Goal: Book appointment/travel/reservation

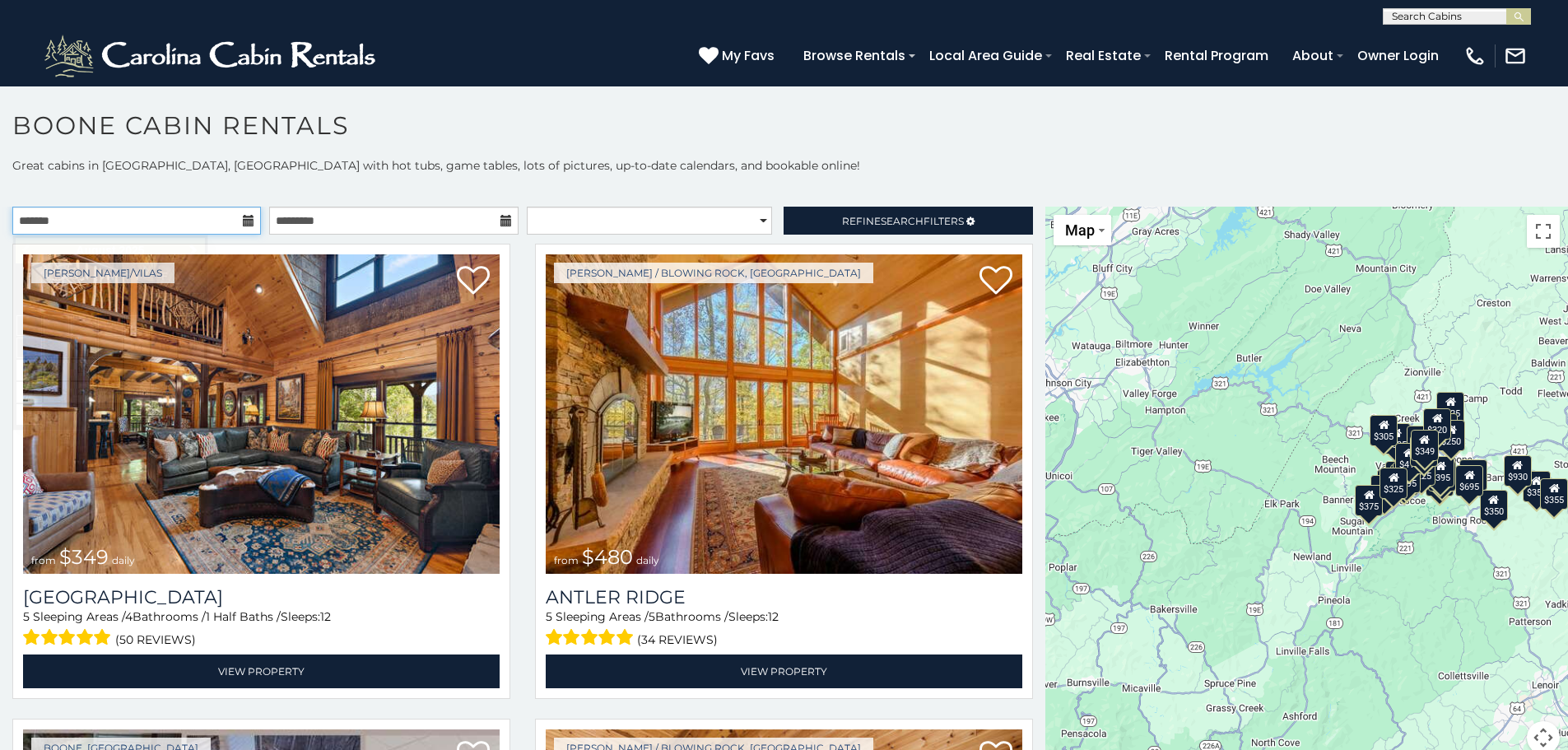
click at [187, 224] on input "text" at bounding box center [137, 220] width 249 height 28
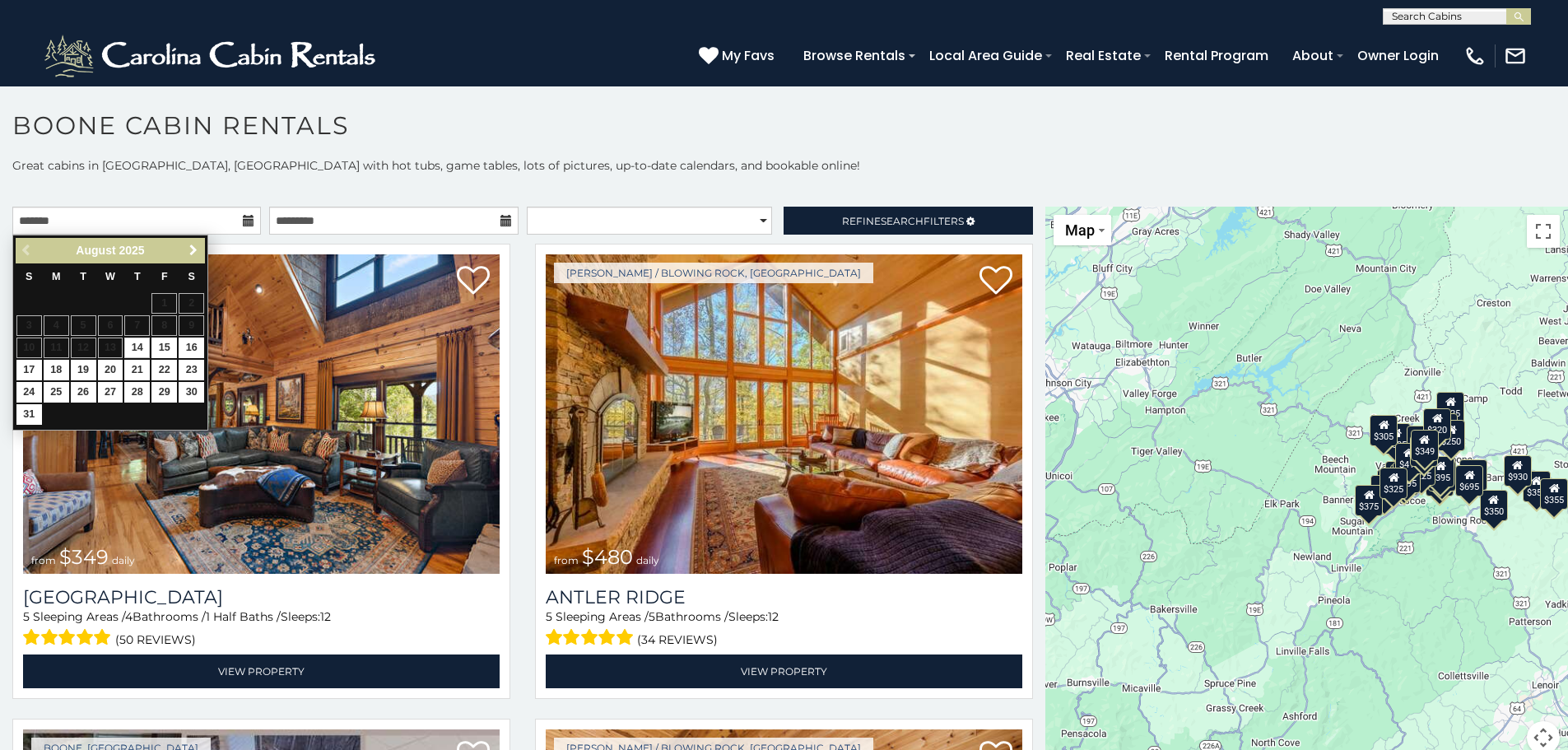
click at [188, 249] on span "Next" at bounding box center [193, 249] width 13 height 13
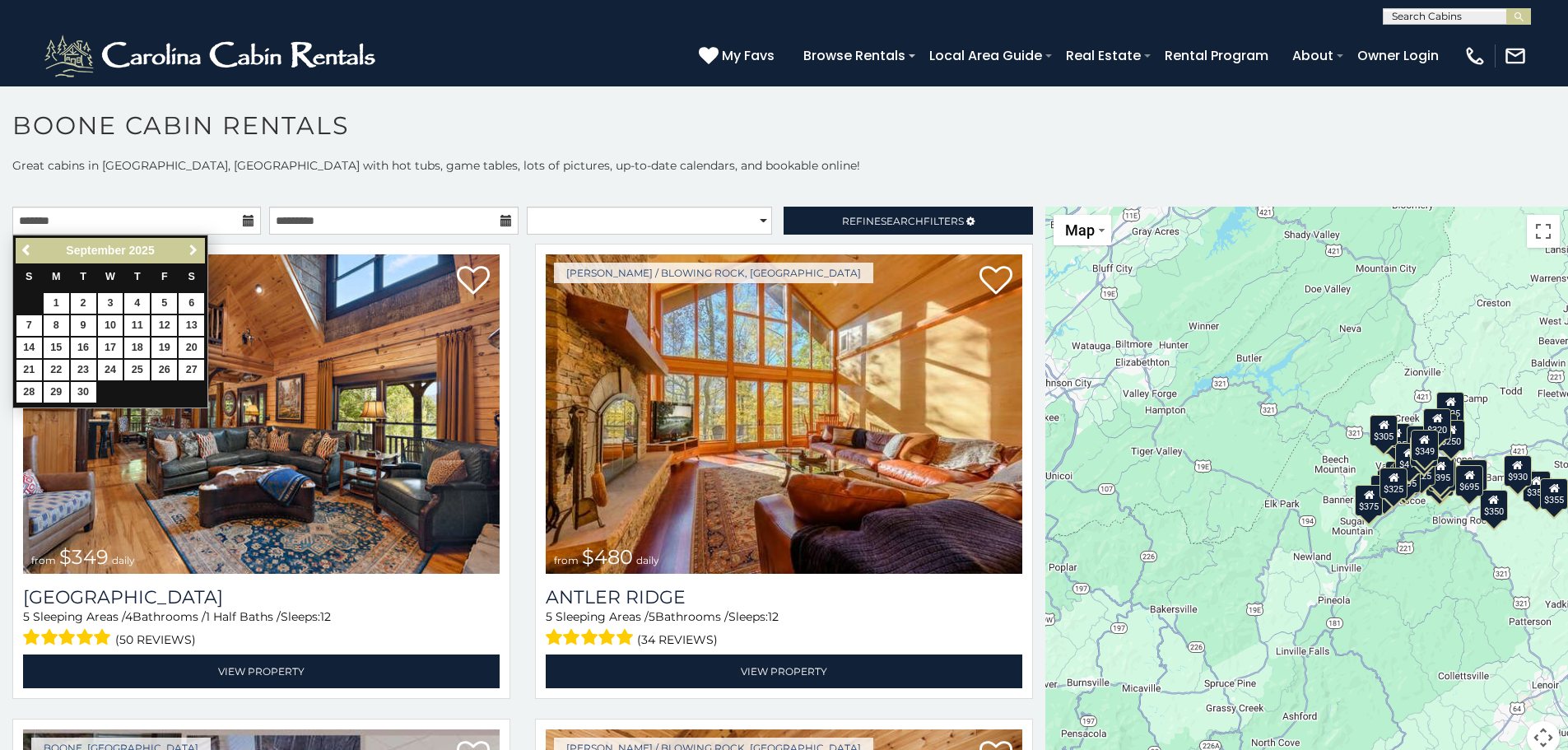
click at [188, 249] on span "Next" at bounding box center [193, 249] width 13 height 13
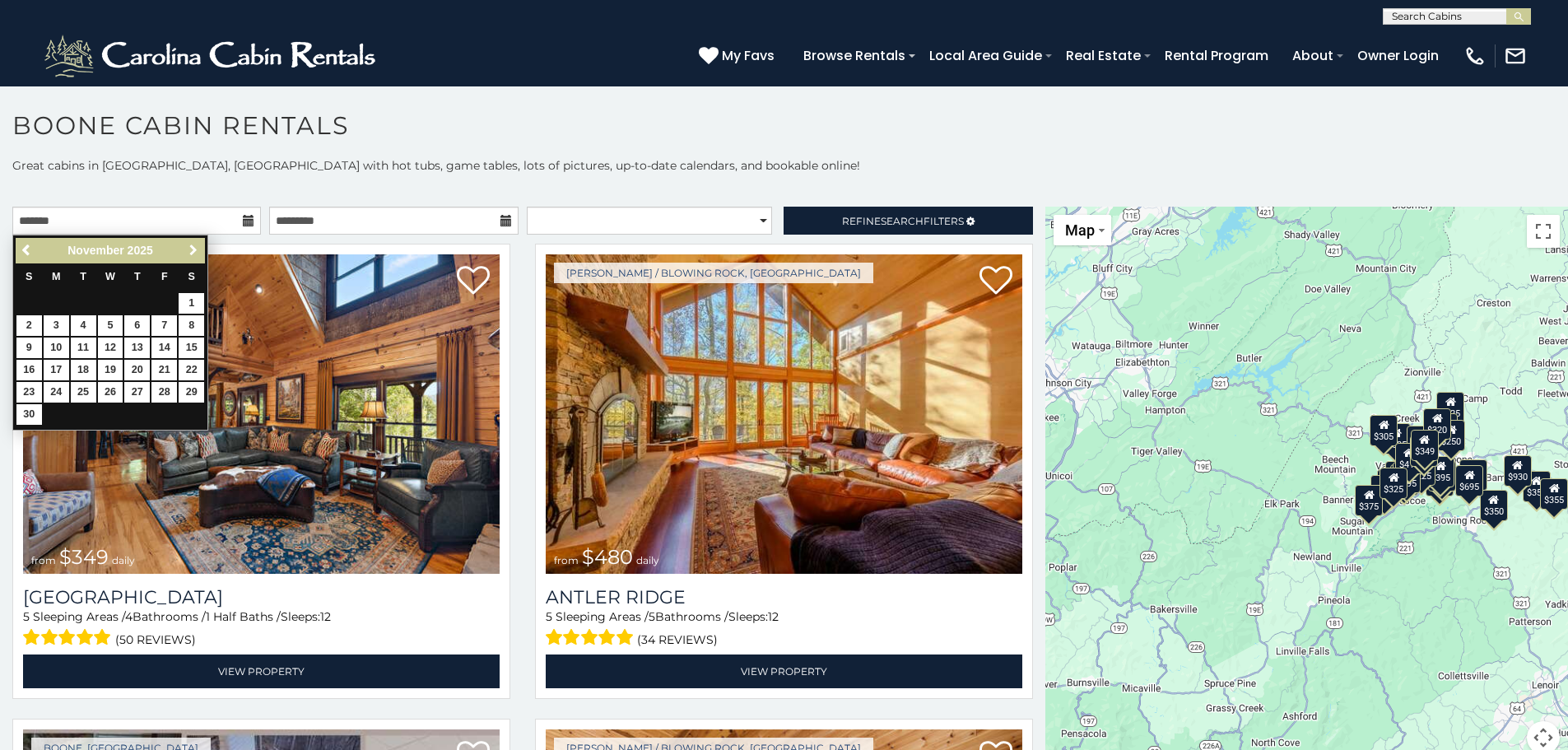
click at [188, 249] on span "Next" at bounding box center [193, 249] width 13 height 13
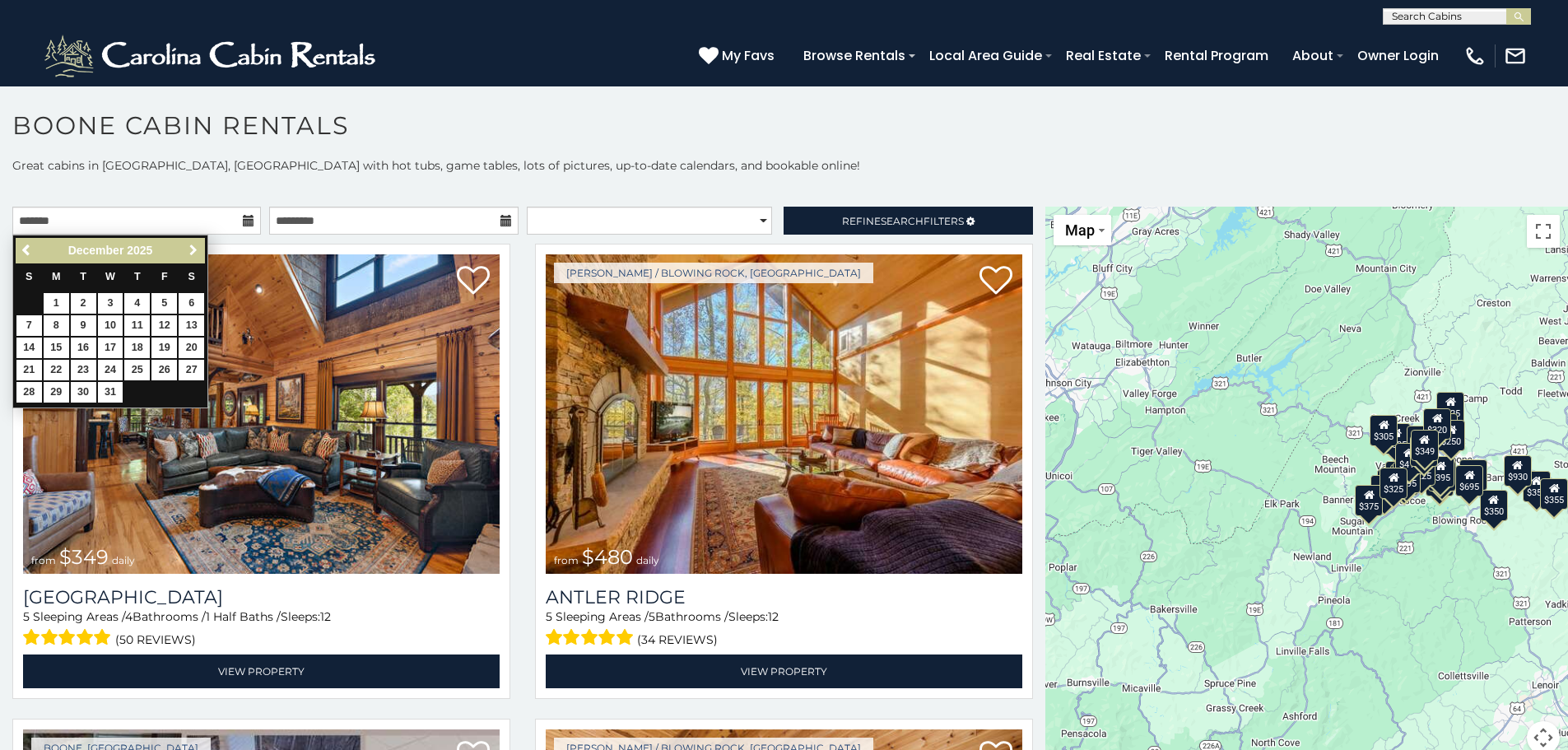
click at [188, 249] on span "Next" at bounding box center [193, 249] width 13 height 13
click at [82, 348] on link "17" at bounding box center [83, 347] width 26 height 20
type input "**********"
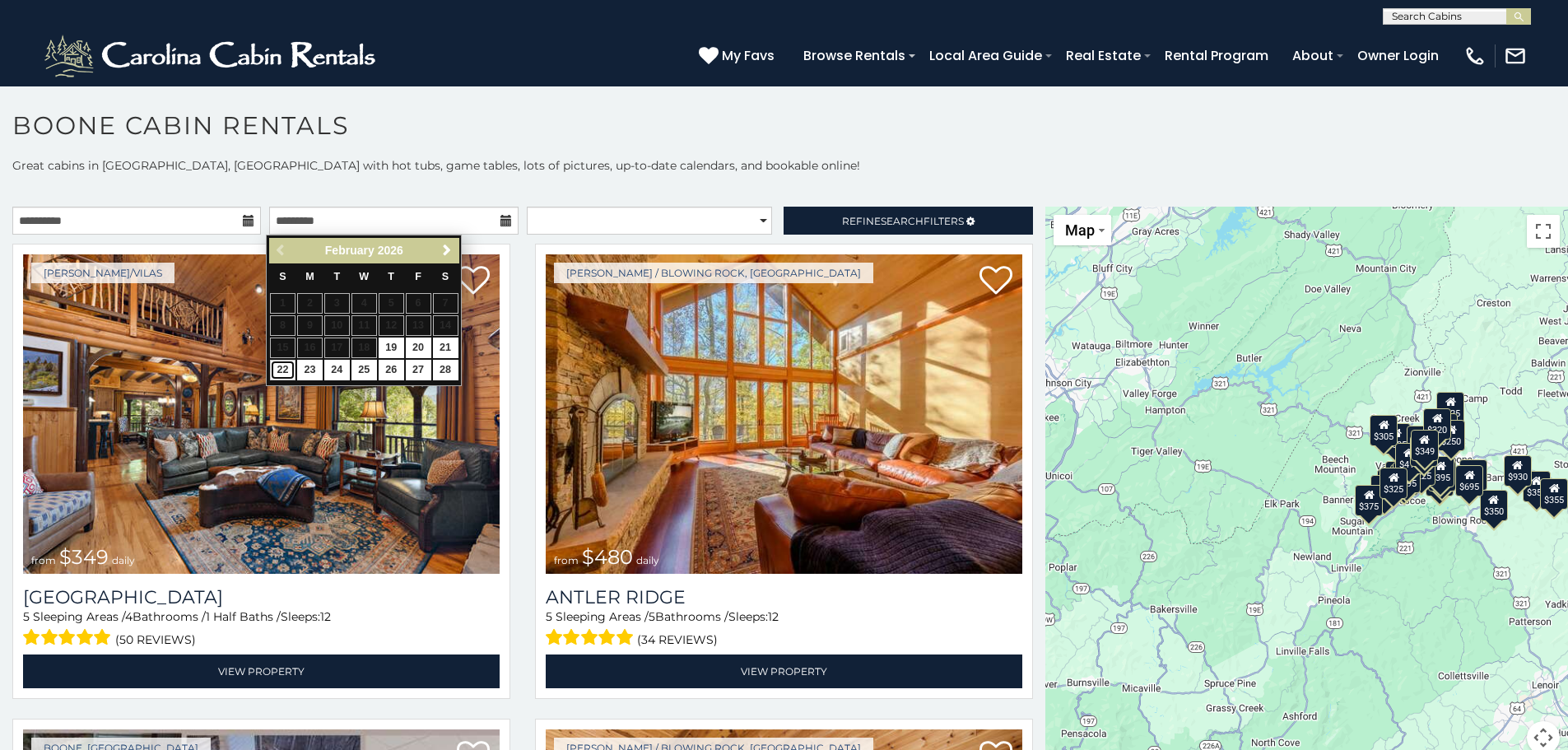
click at [281, 372] on link "22" at bounding box center [282, 369] width 26 height 20
type input "**********"
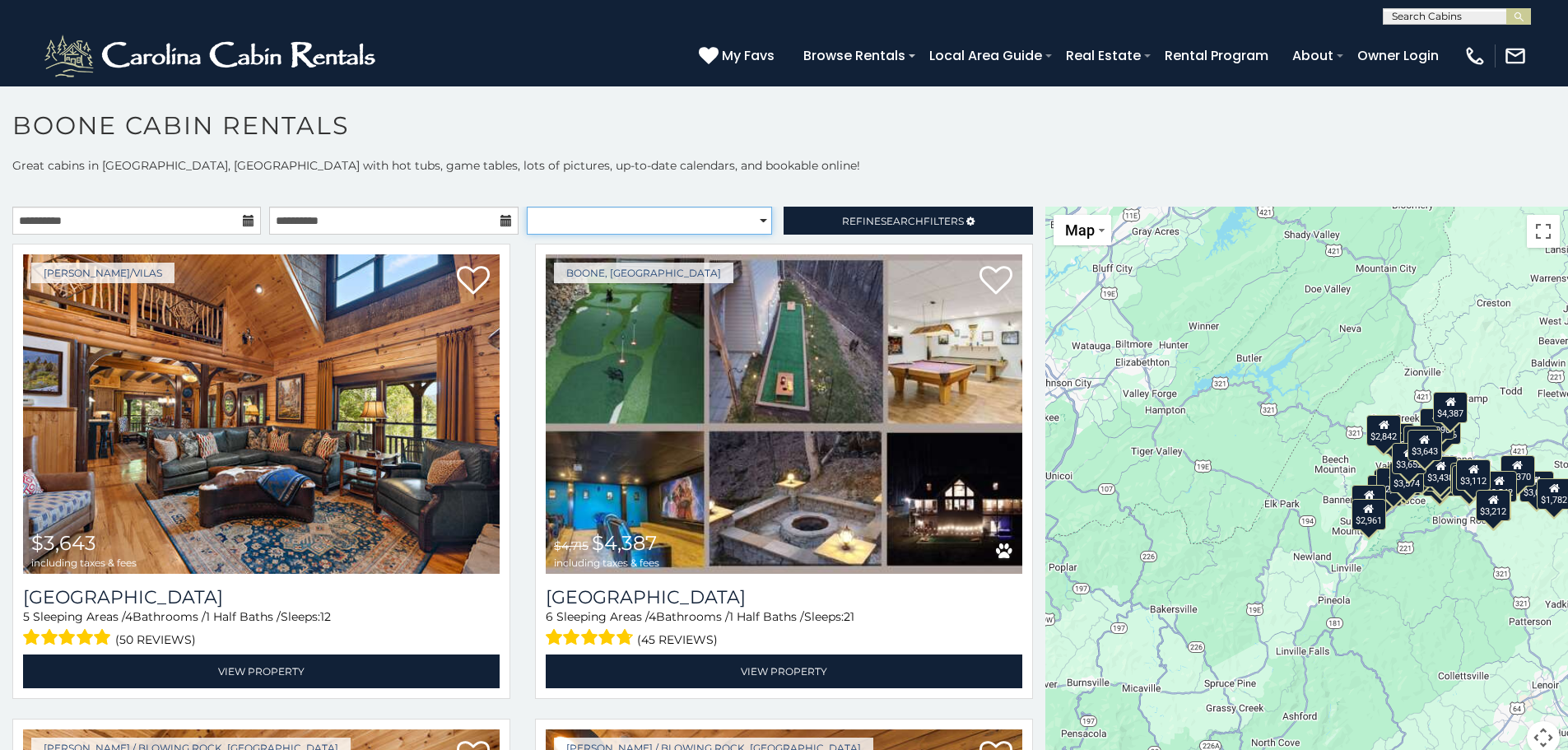
click at [753, 222] on select "**********" at bounding box center [650, 220] width 245 height 28
select select "*********"
click at [527, 206] on select "**********" at bounding box center [650, 220] width 245 height 28
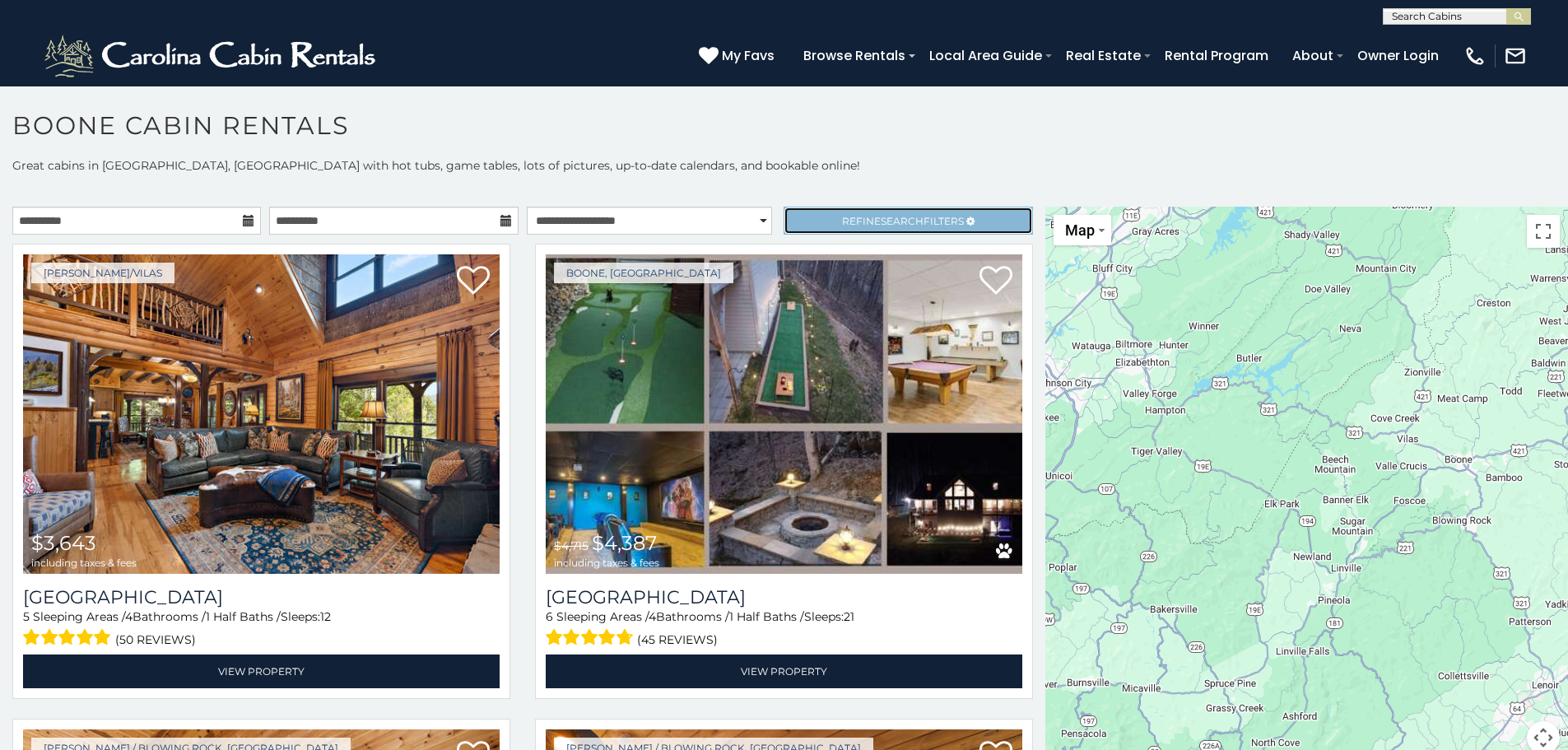
click at [843, 220] on span "Refine Search Filters" at bounding box center [903, 221] width 122 height 12
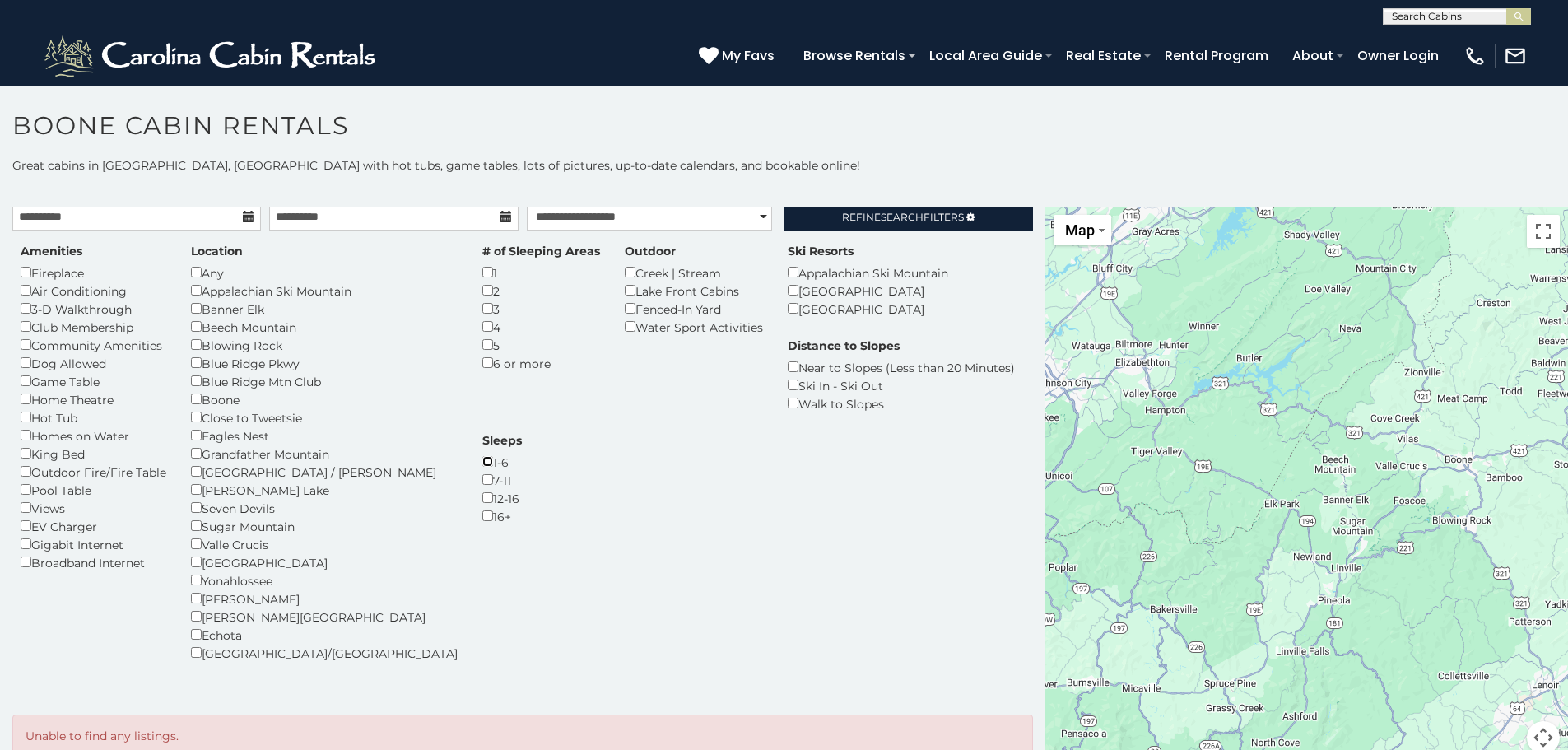
scroll to position [5, 0]
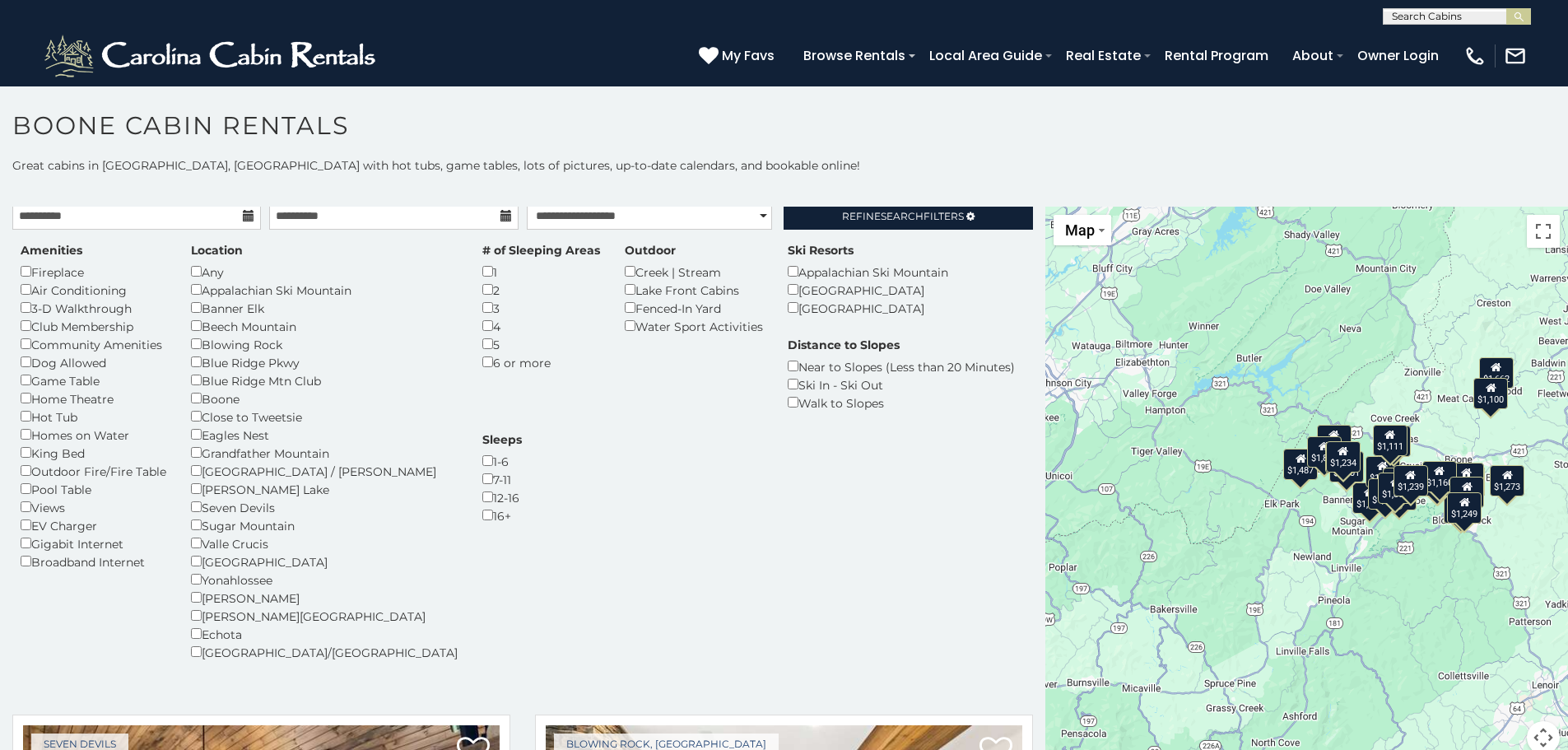
click at [198, 280] on div "Any" at bounding box center [324, 271] width 267 height 19
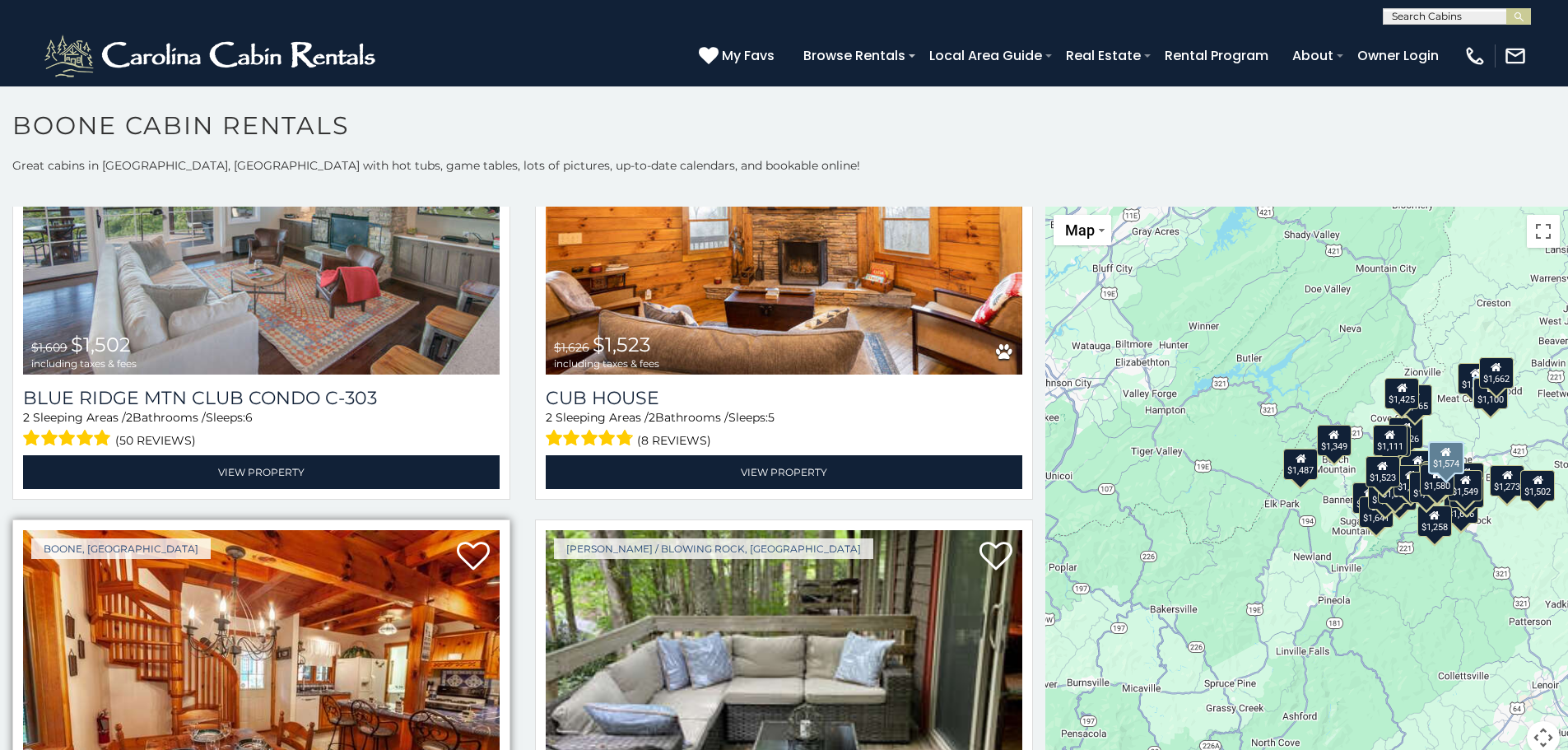
scroll to position [3952, 0]
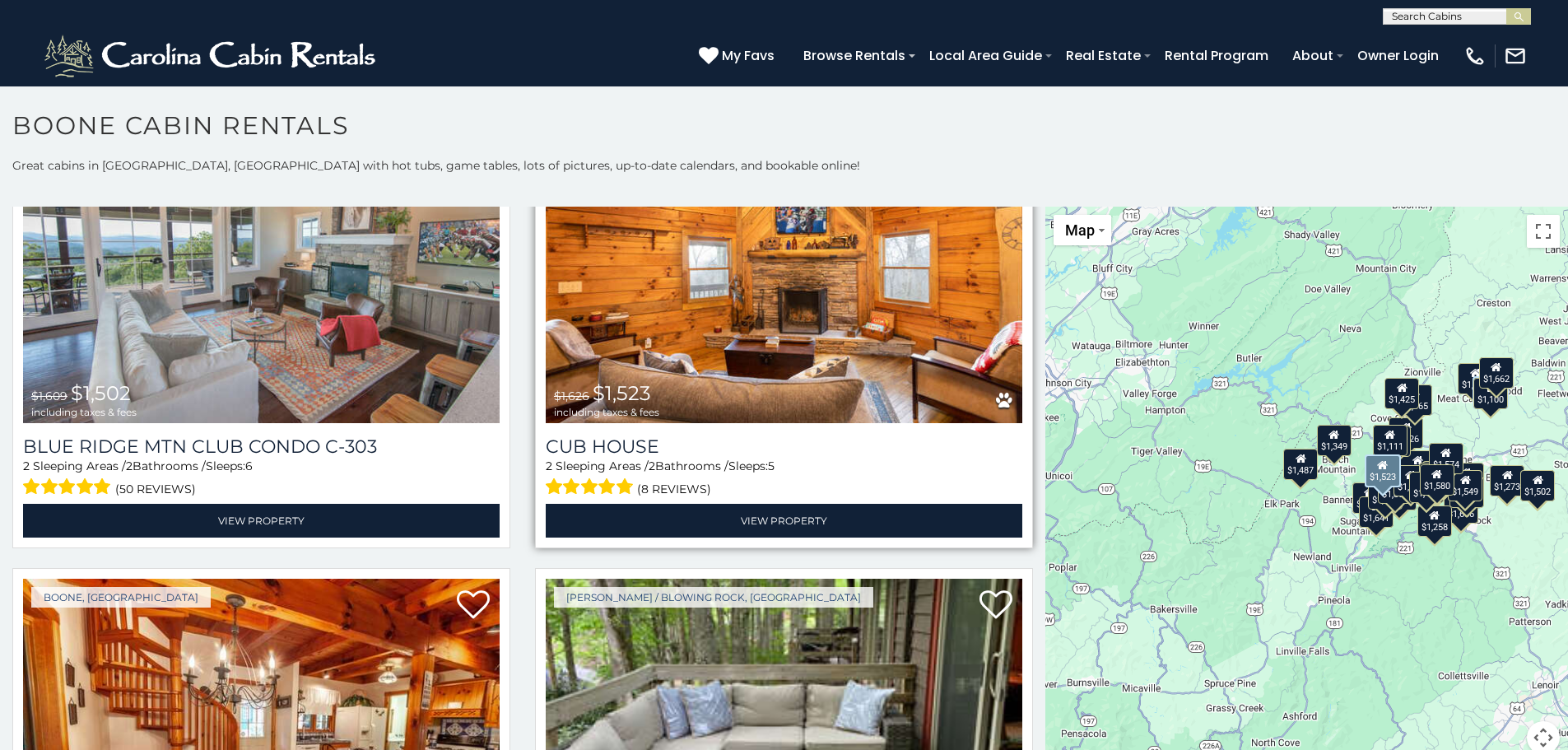
click at [733, 283] on img at bounding box center [784, 264] width 477 height 319
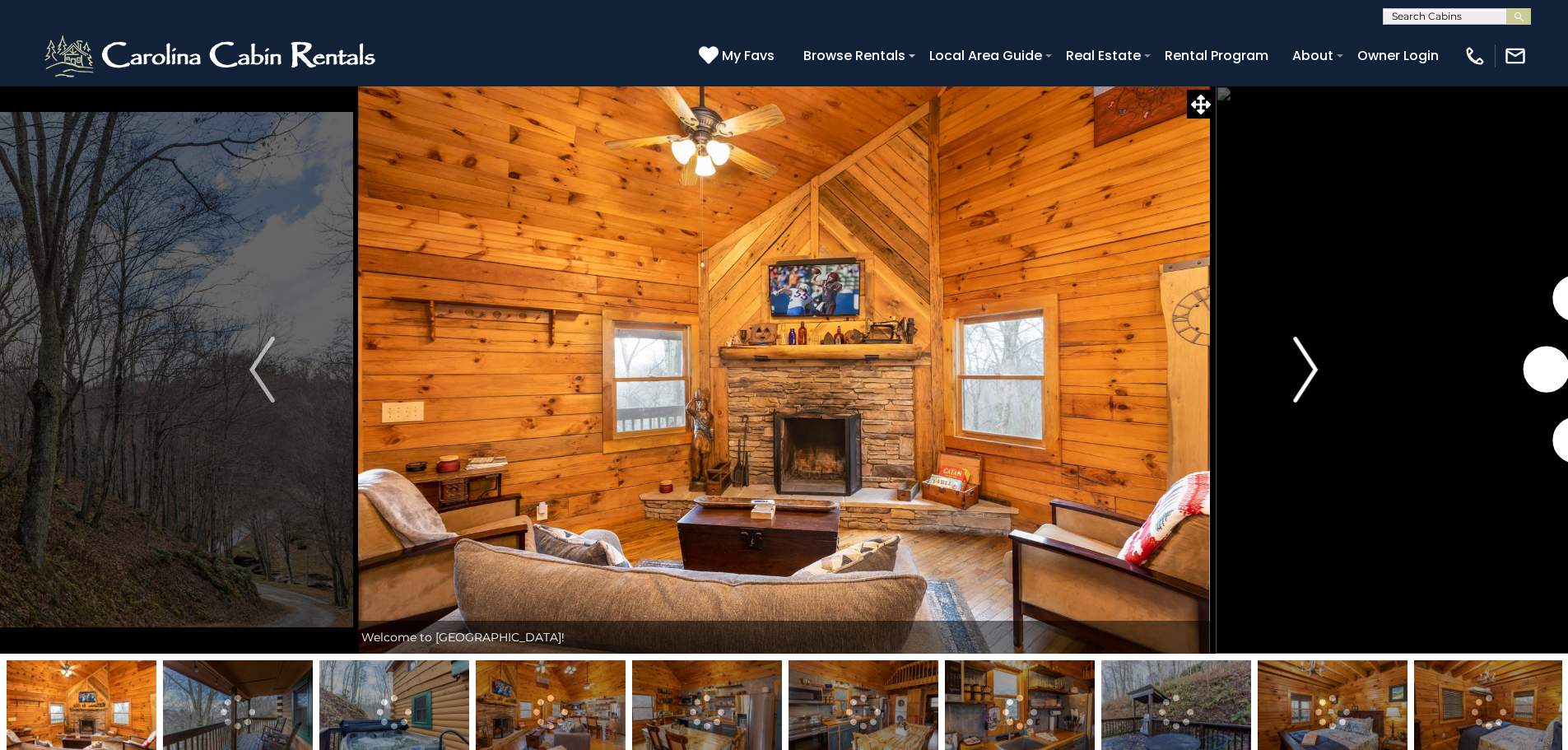
click at [1310, 393] on img "Next" at bounding box center [1305, 369] width 25 height 66
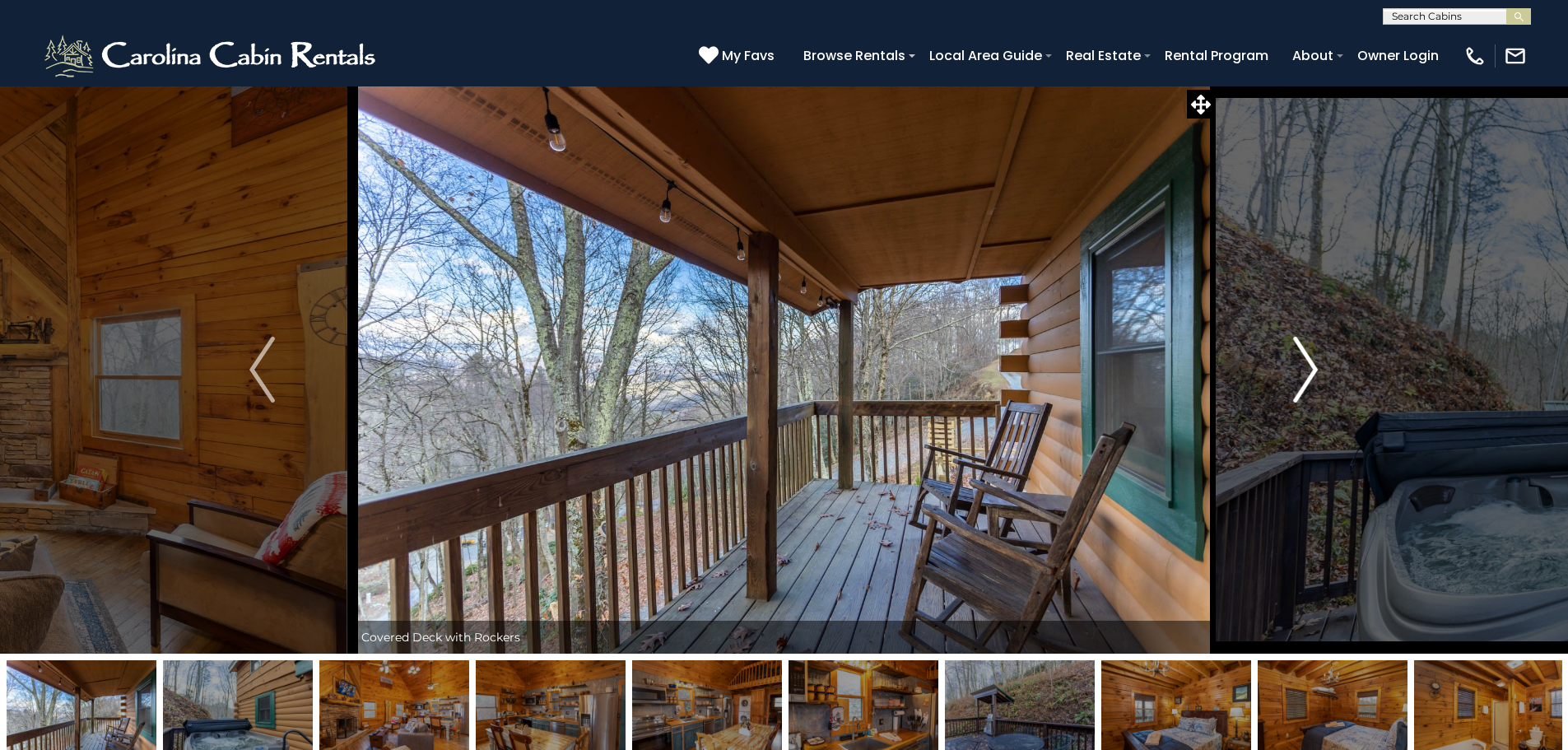
click at [1310, 393] on img "Next" at bounding box center [1305, 369] width 25 height 66
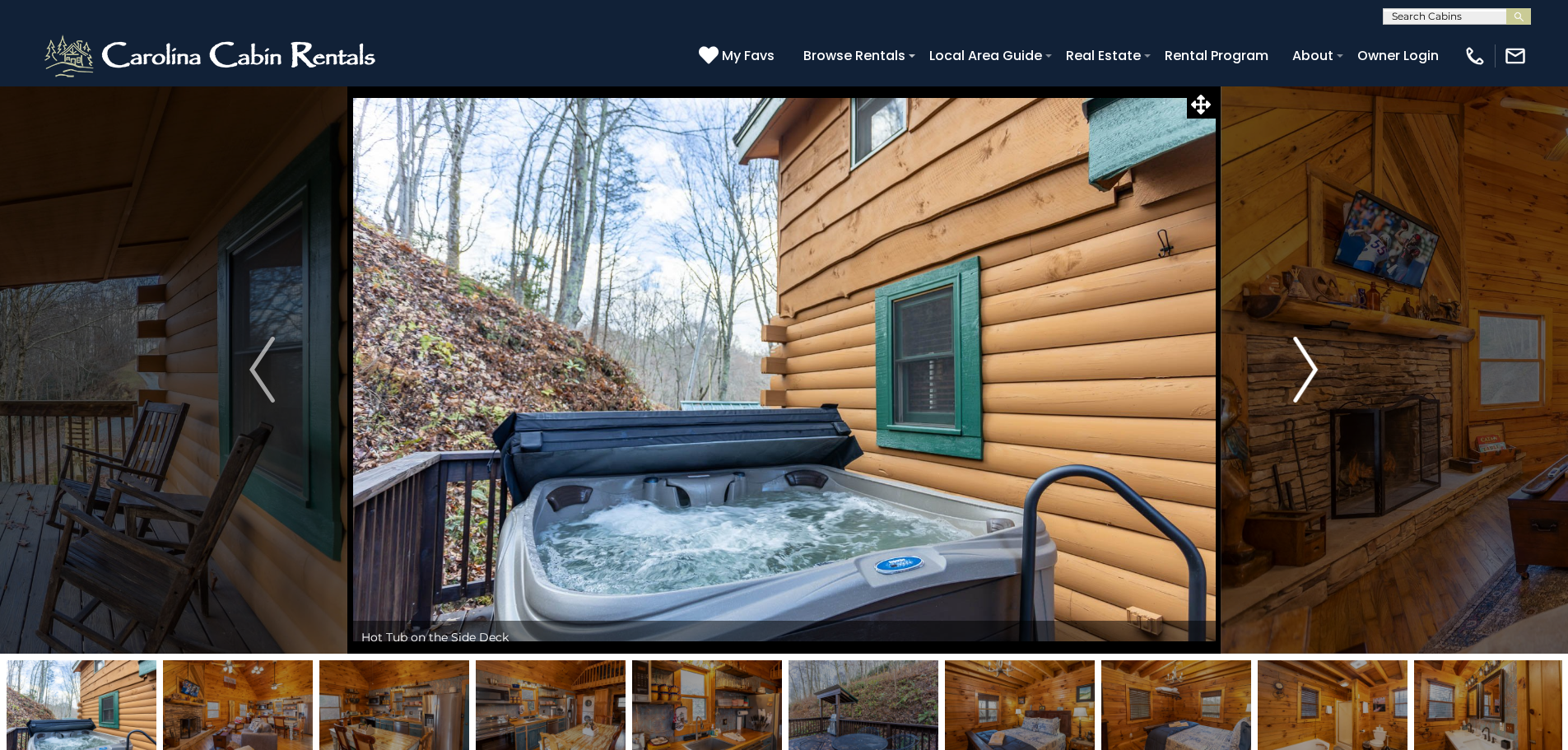
click at [1308, 389] on img "Next" at bounding box center [1305, 369] width 25 height 66
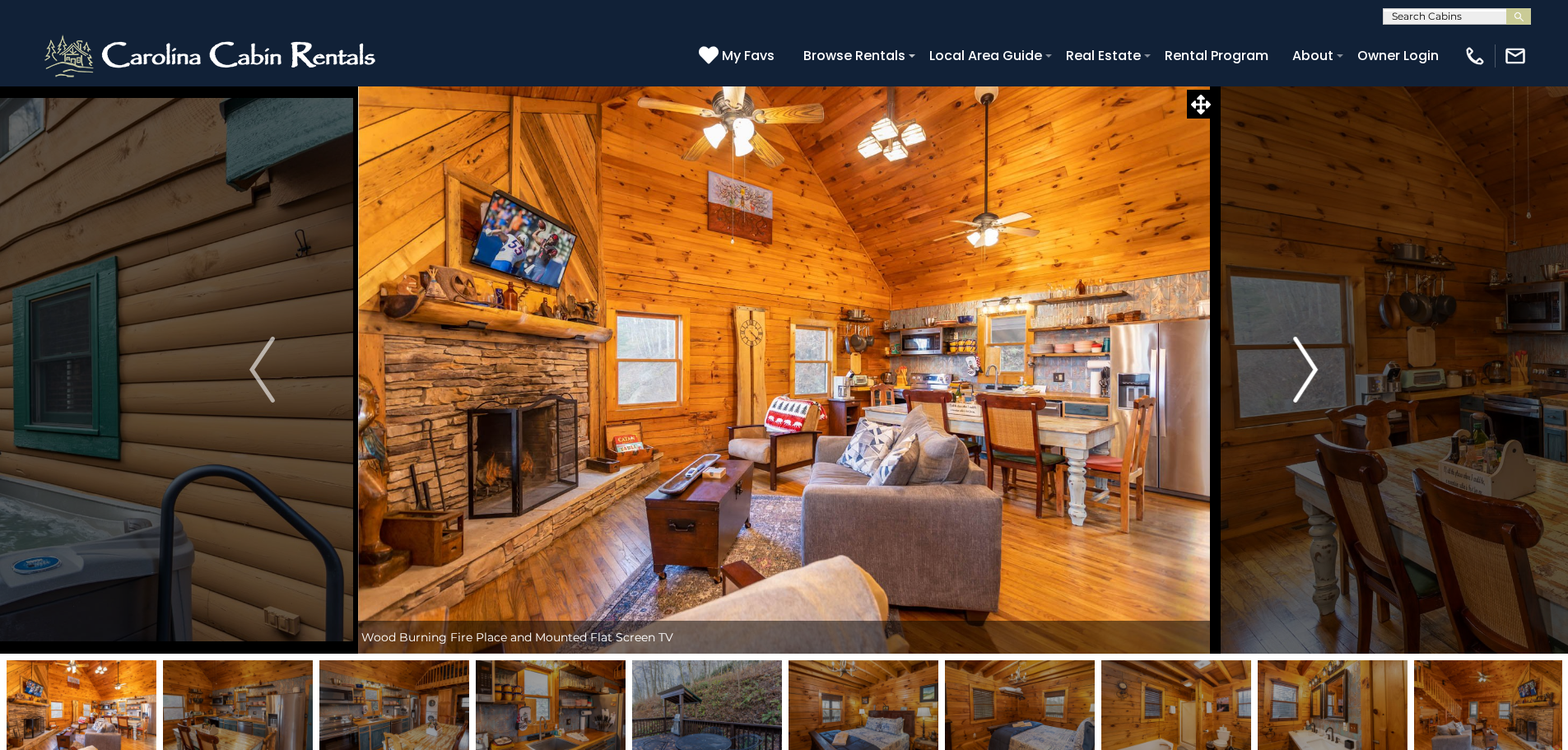
click at [1308, 389] on img "Next" at bounding box center [1305, 369] width 25 height 66
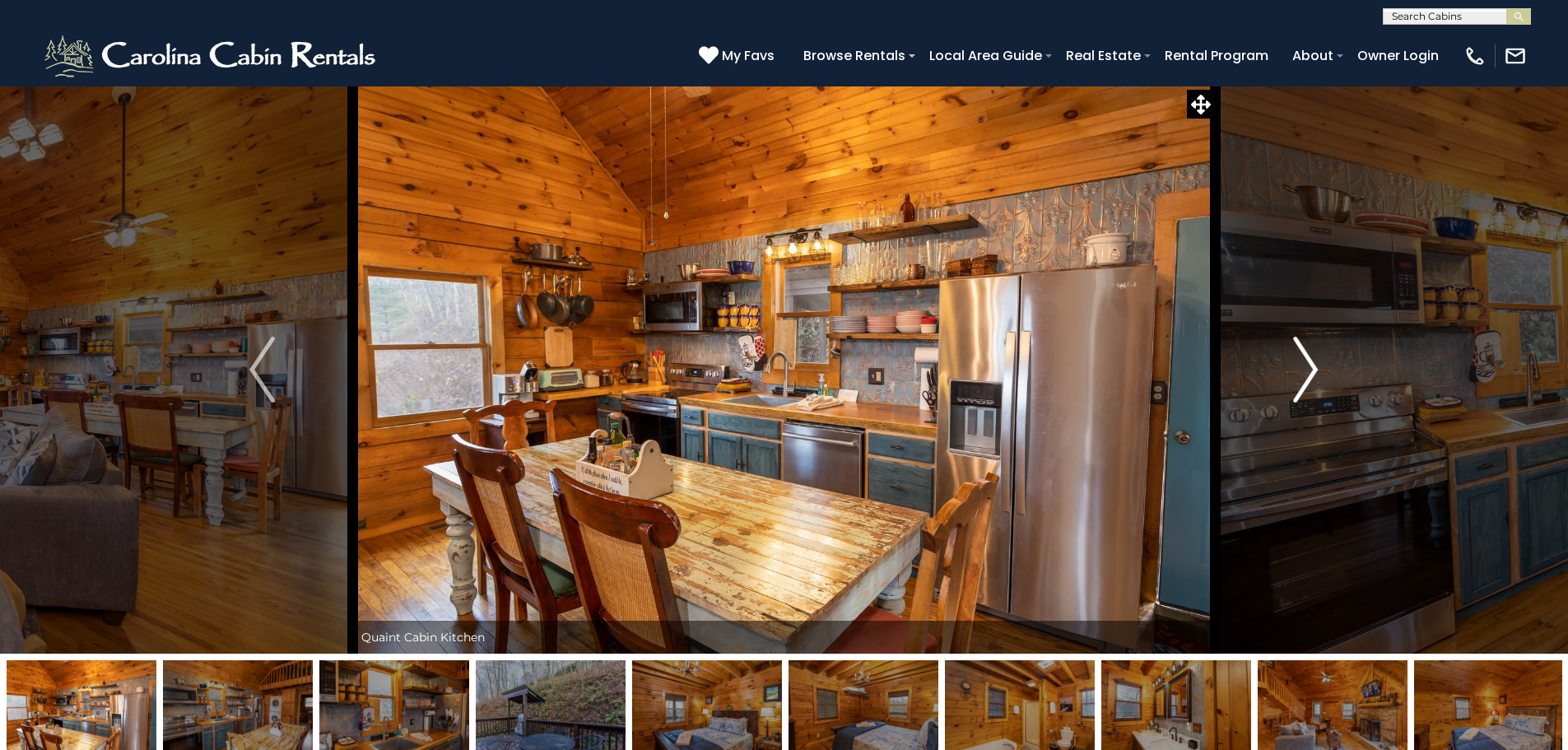
click at [1308, 389] on img "Next" at bounding box center [1305, 369] width 25 height 66
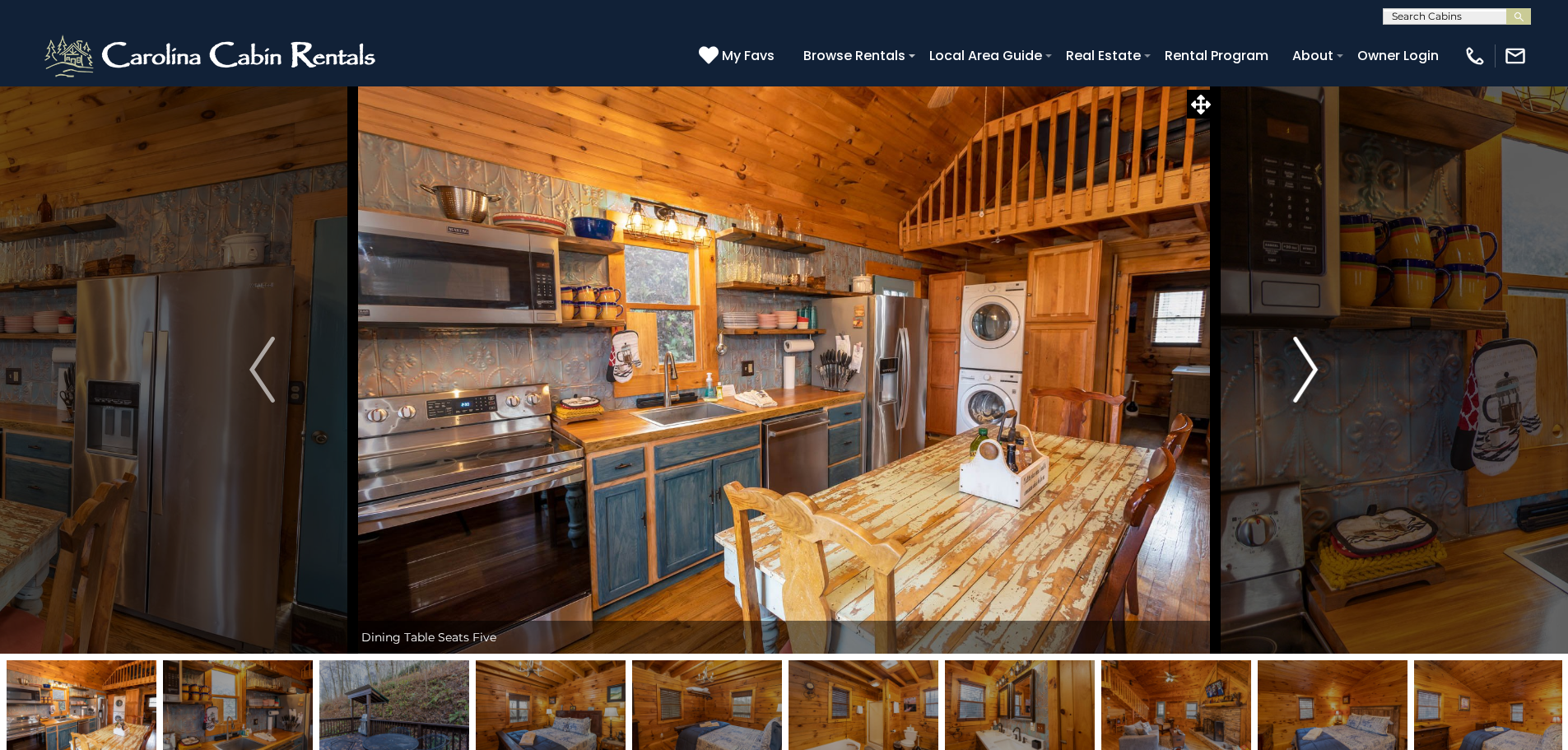
click at [1308, 389] on img "Next" at bounding box center [1305, 369] width 25 height 66
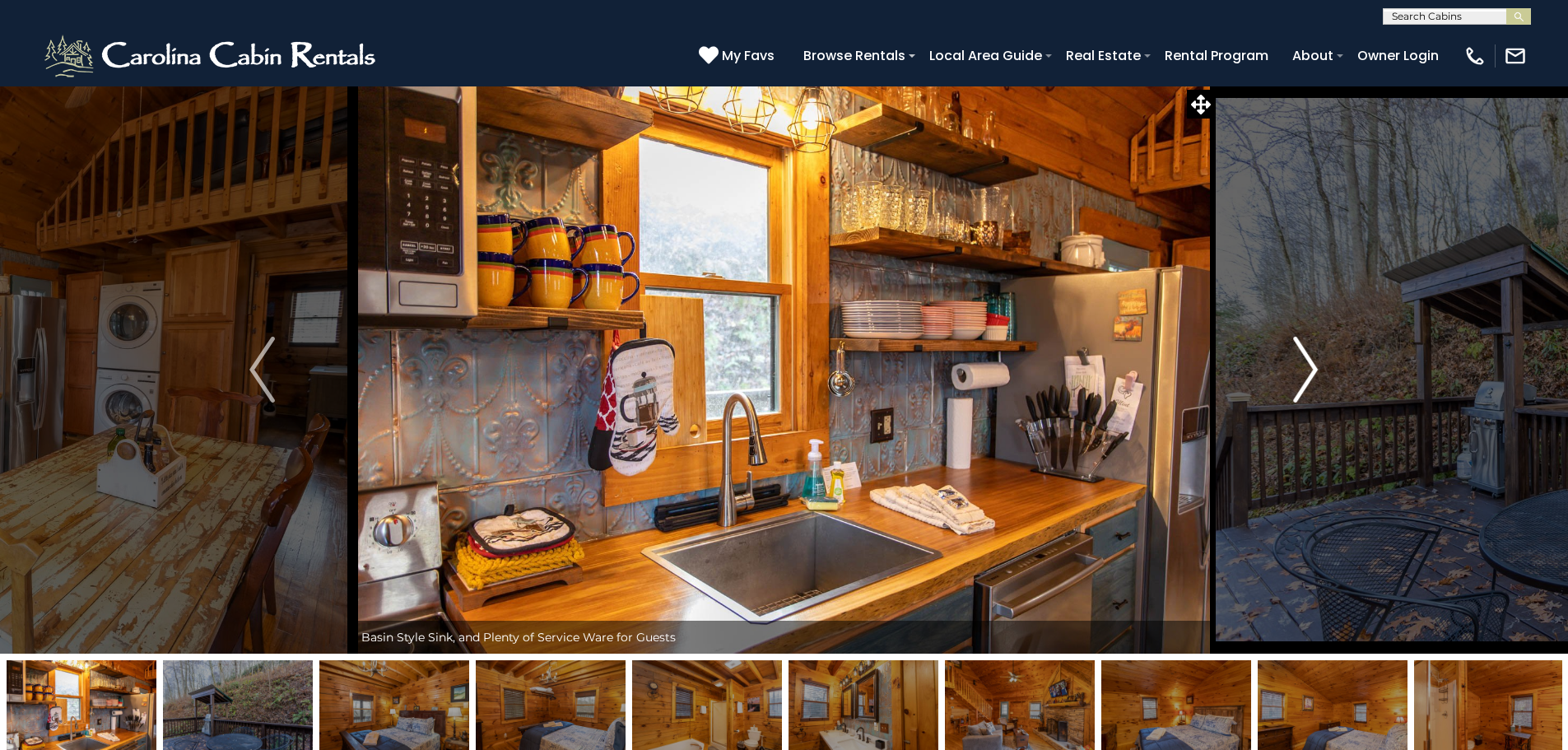
click at [1300, 374] on img "Next" at bounding box center [1305, 369] width 25 height 66
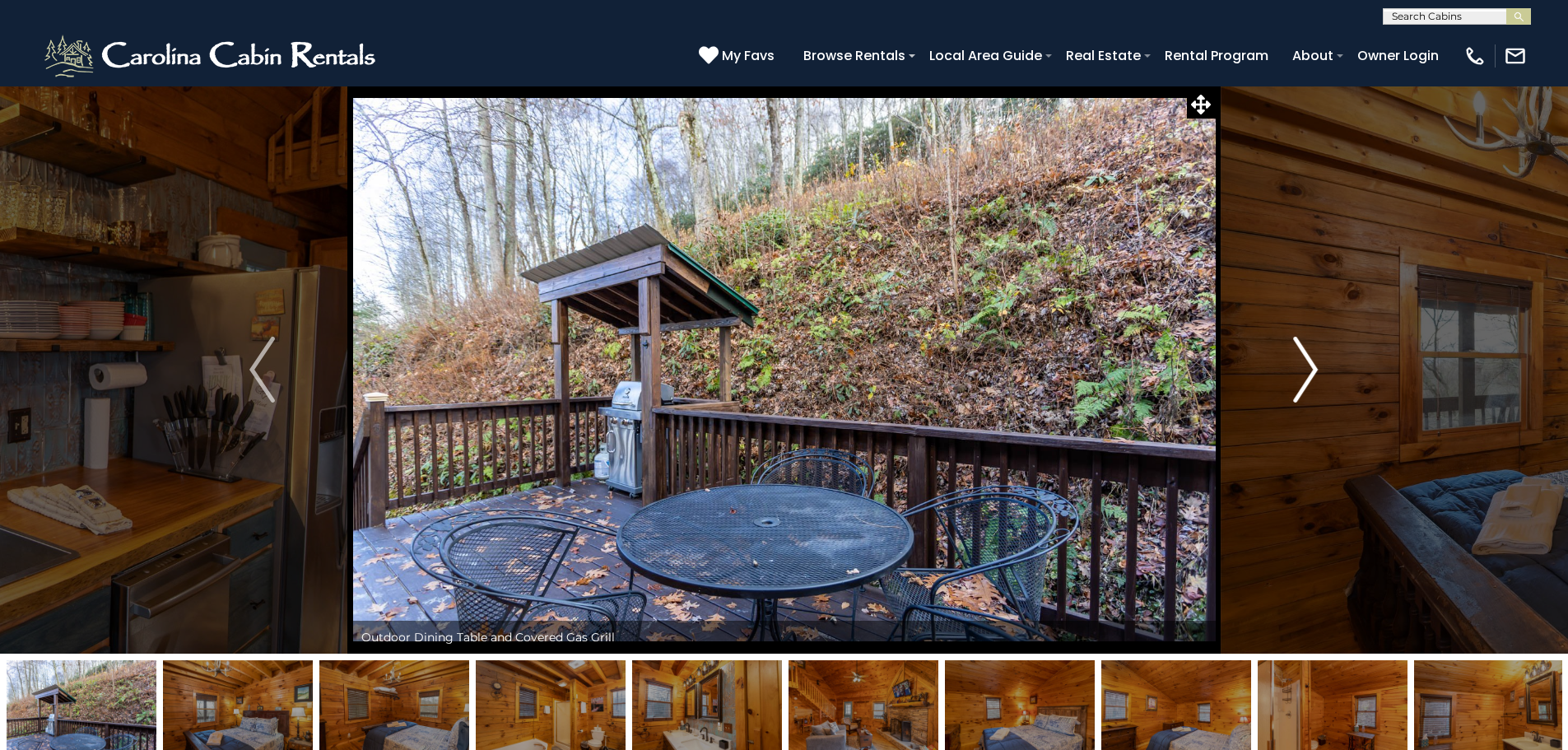
click at [1300, 374] on img "Next" at bounding box center [1305, 369] width 25 height 66
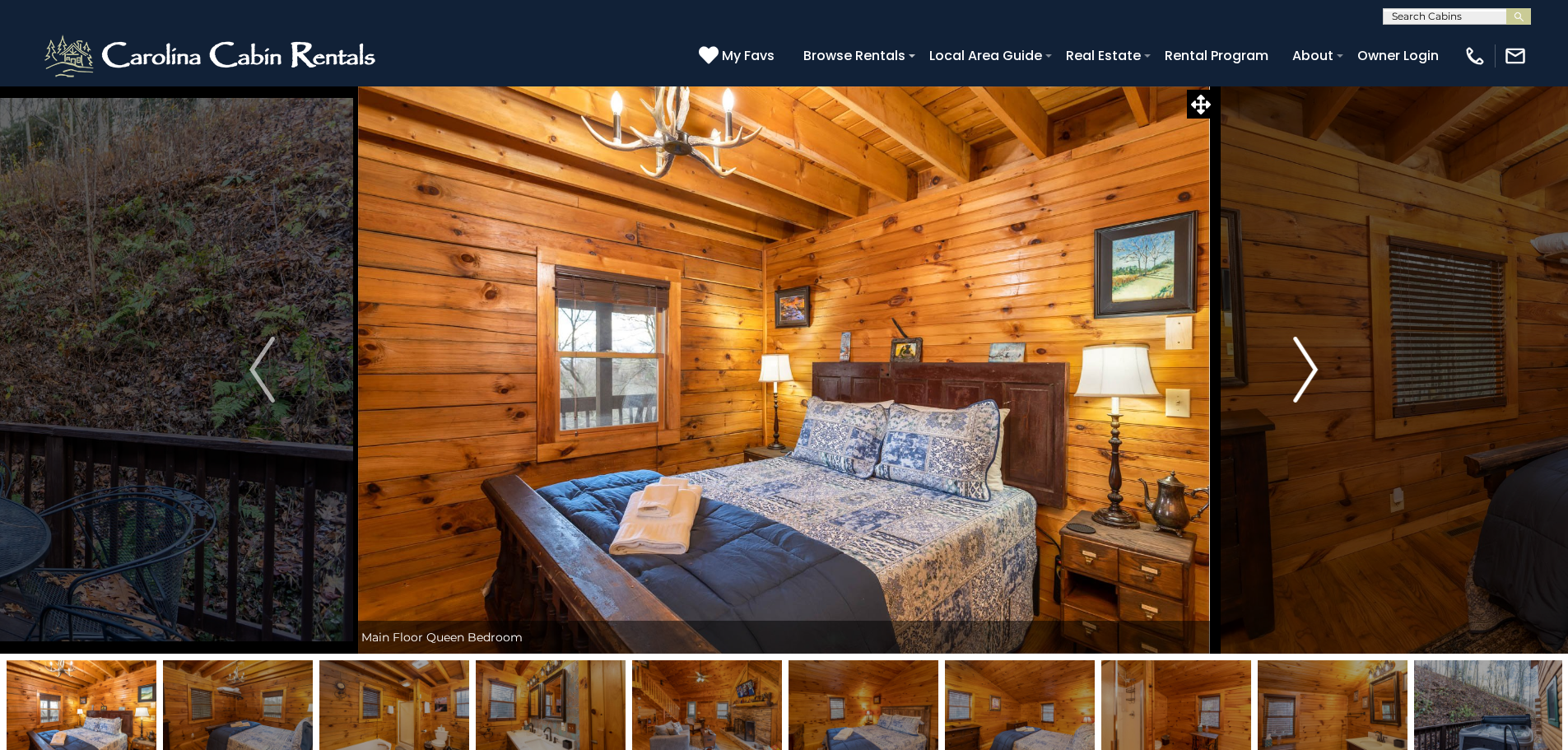
click at [1300, 374] on img "Next" at bounding box center [1305, 369] width 25 height 66
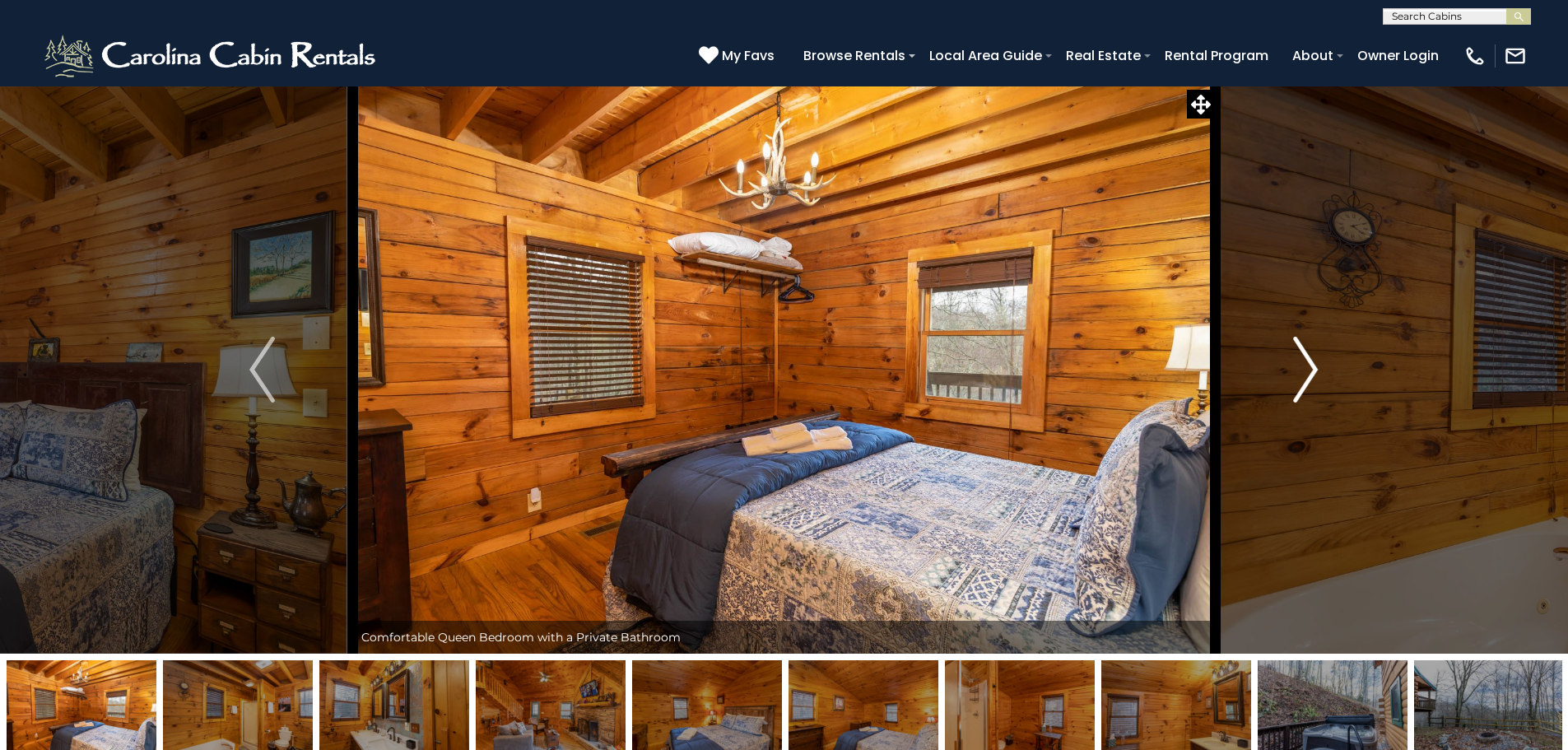
click at [1300, 374] on img "Next" at bounding box center [1305, 369] width 25 height 66
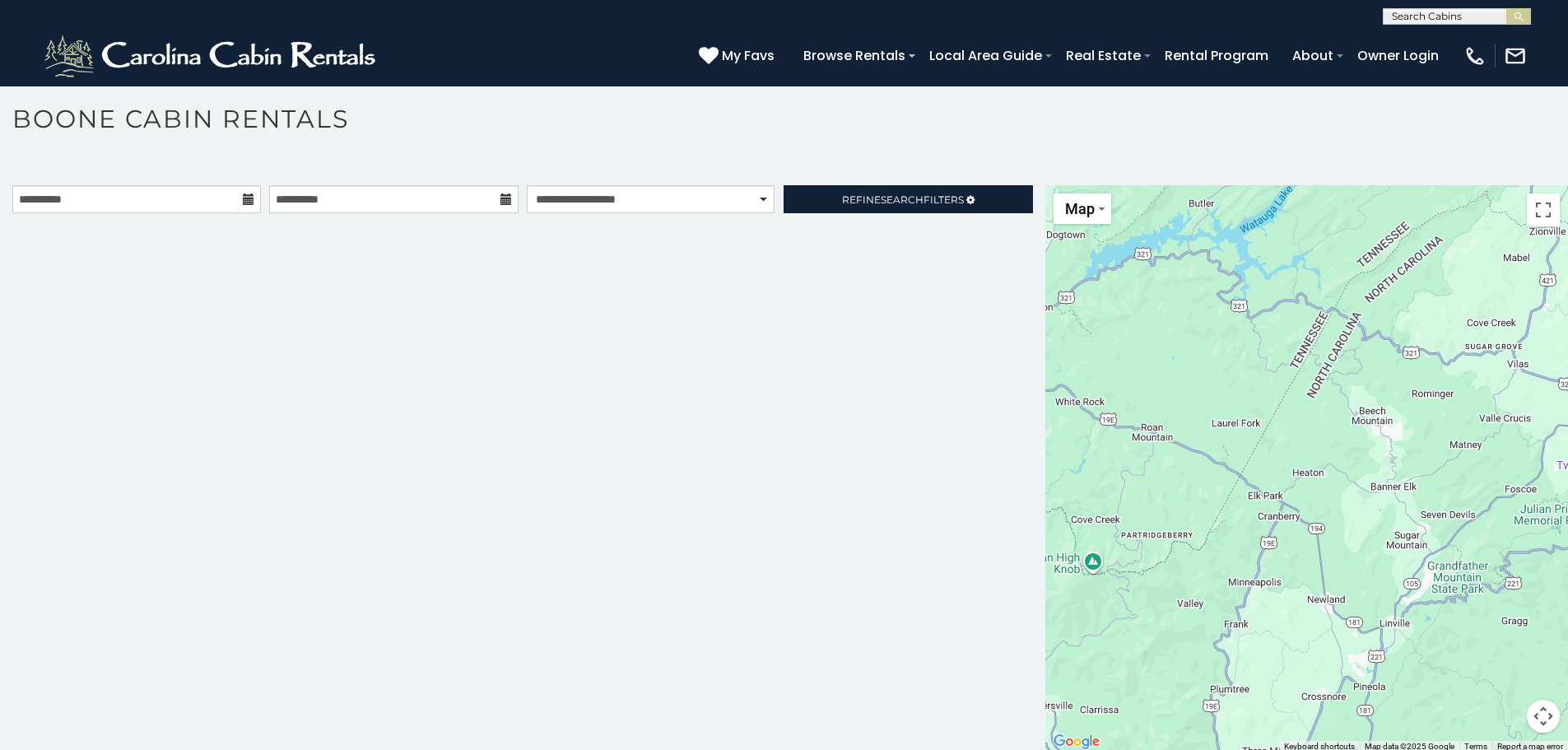
scroll to position [9, 0]
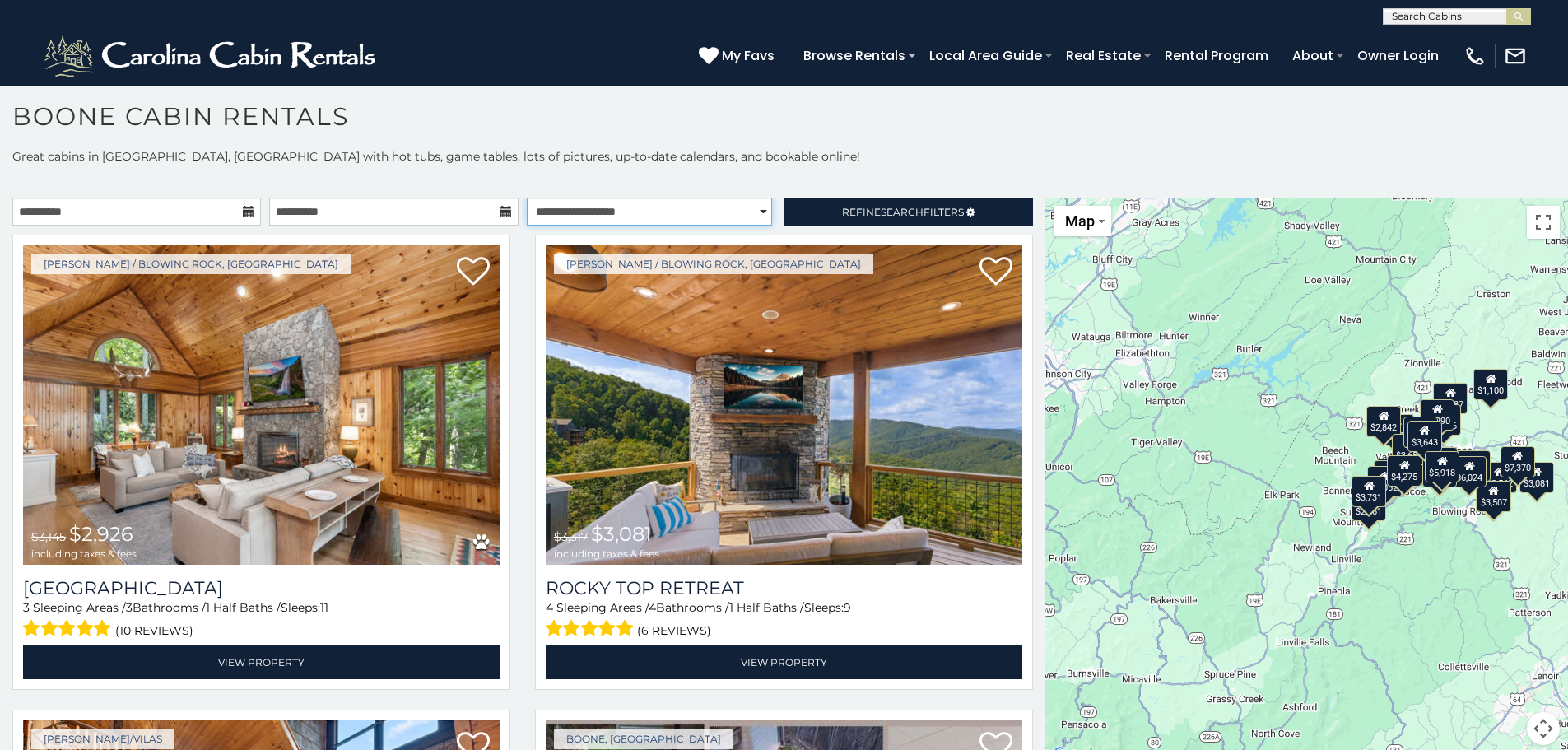
click at [589, 215] on select "**********" at bounding box center [650, 212] width 245 height 28
select select "*****"
click at [527, 197] on select "**********" at bounding box center [650, 212] width 245 height 28
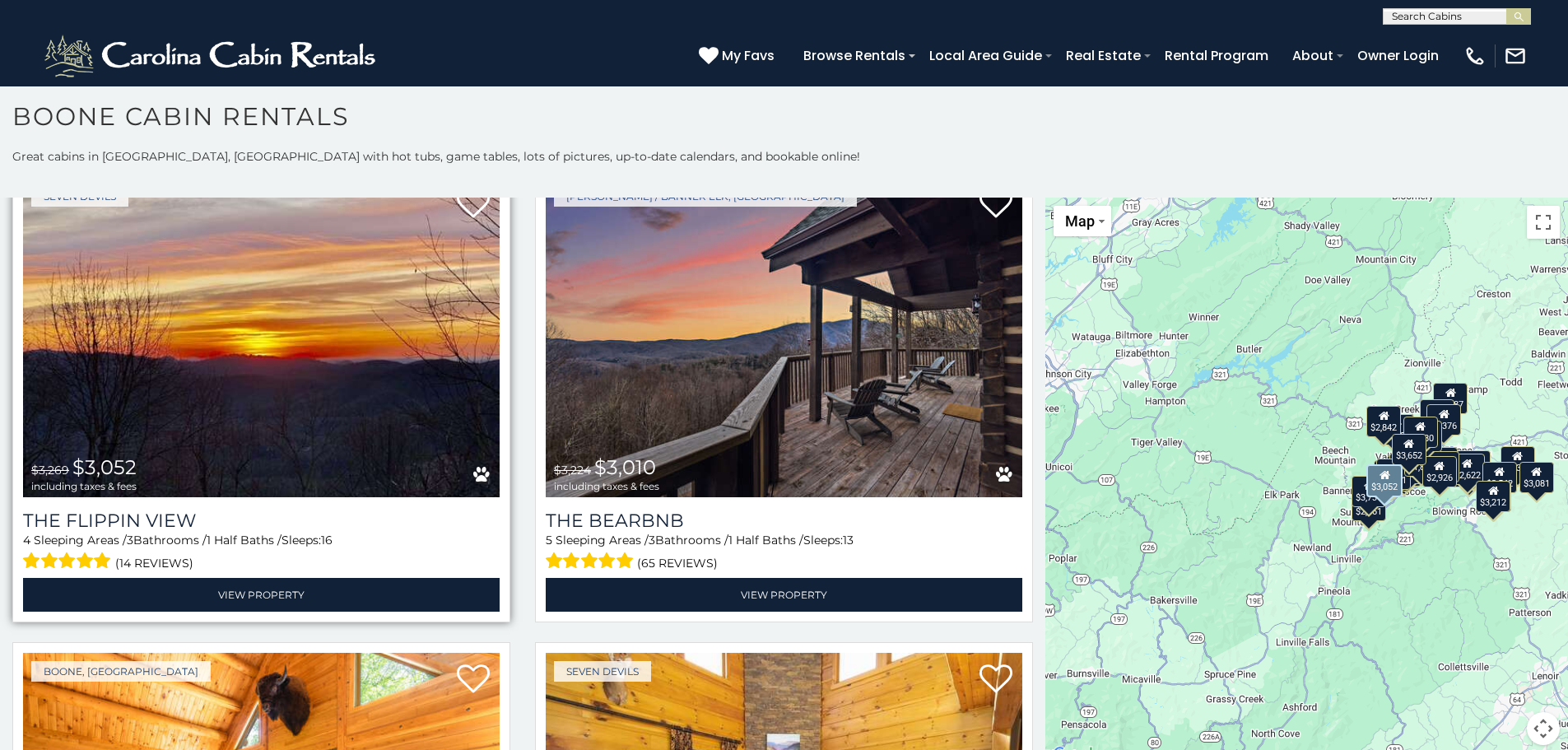
scroll to position [4281, 0]
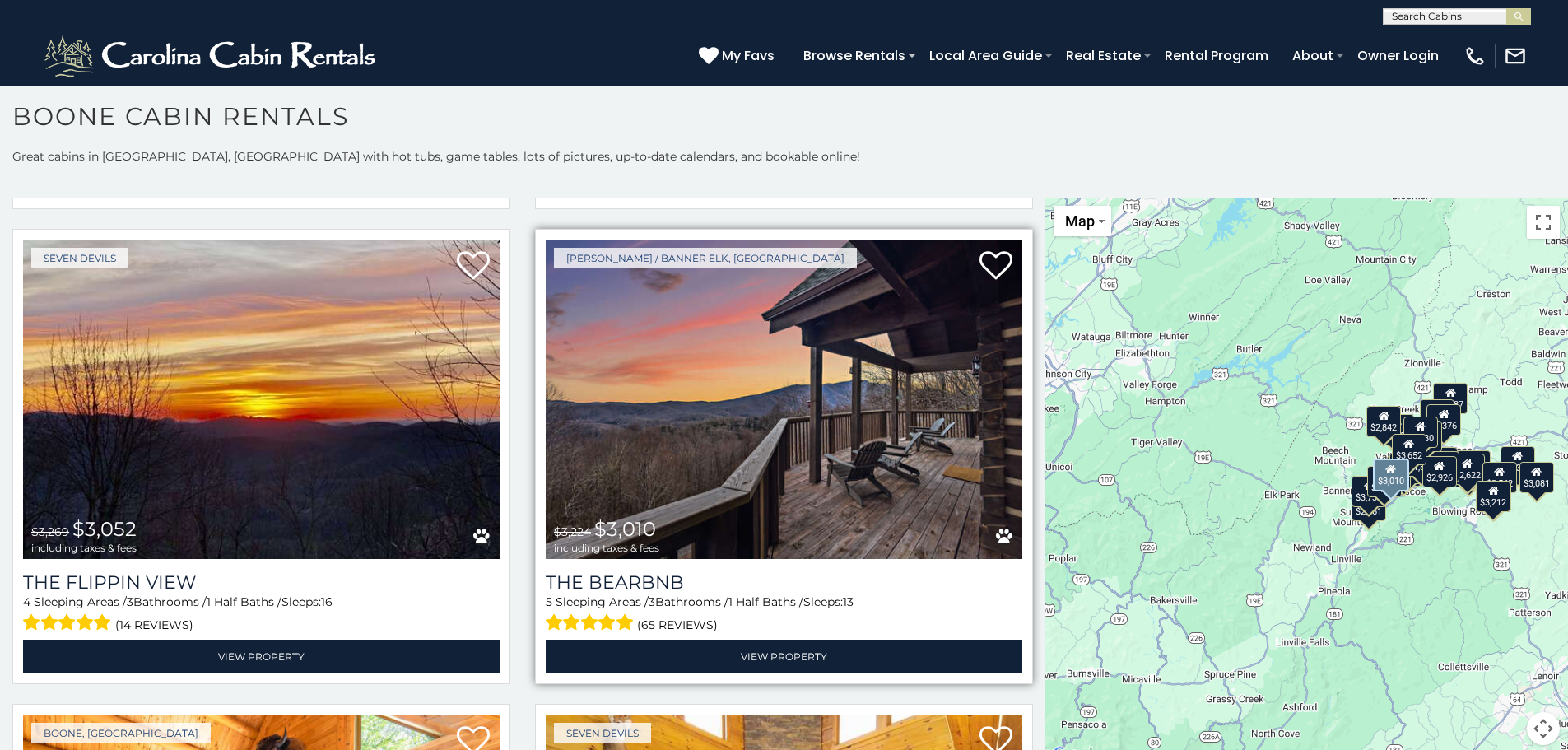
click at [715, 432] on img at bounding box center [784, 399] width 477 height 319
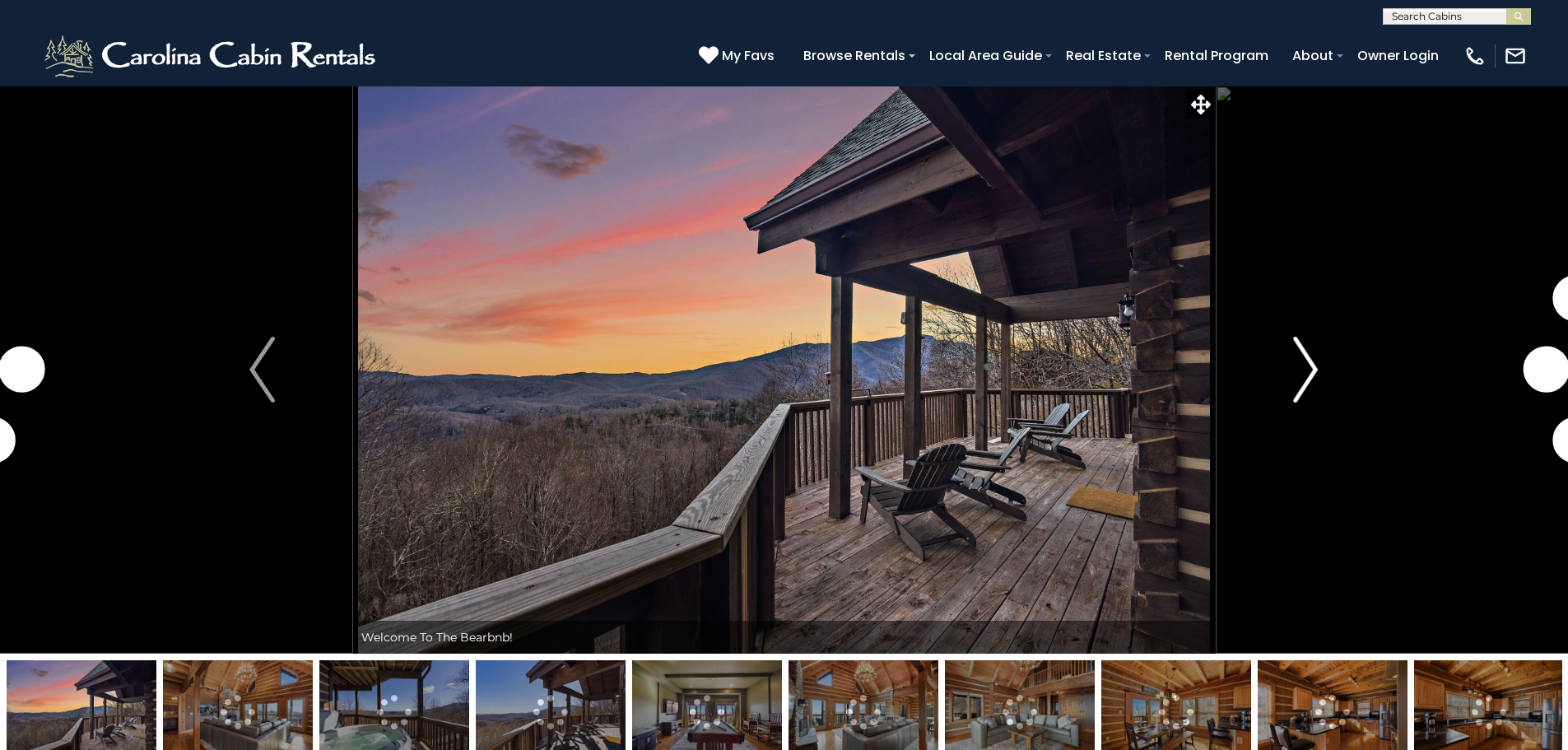
click at [1309, 378] on img "Next" at bounding box center [1305, 369] width 25 height 66
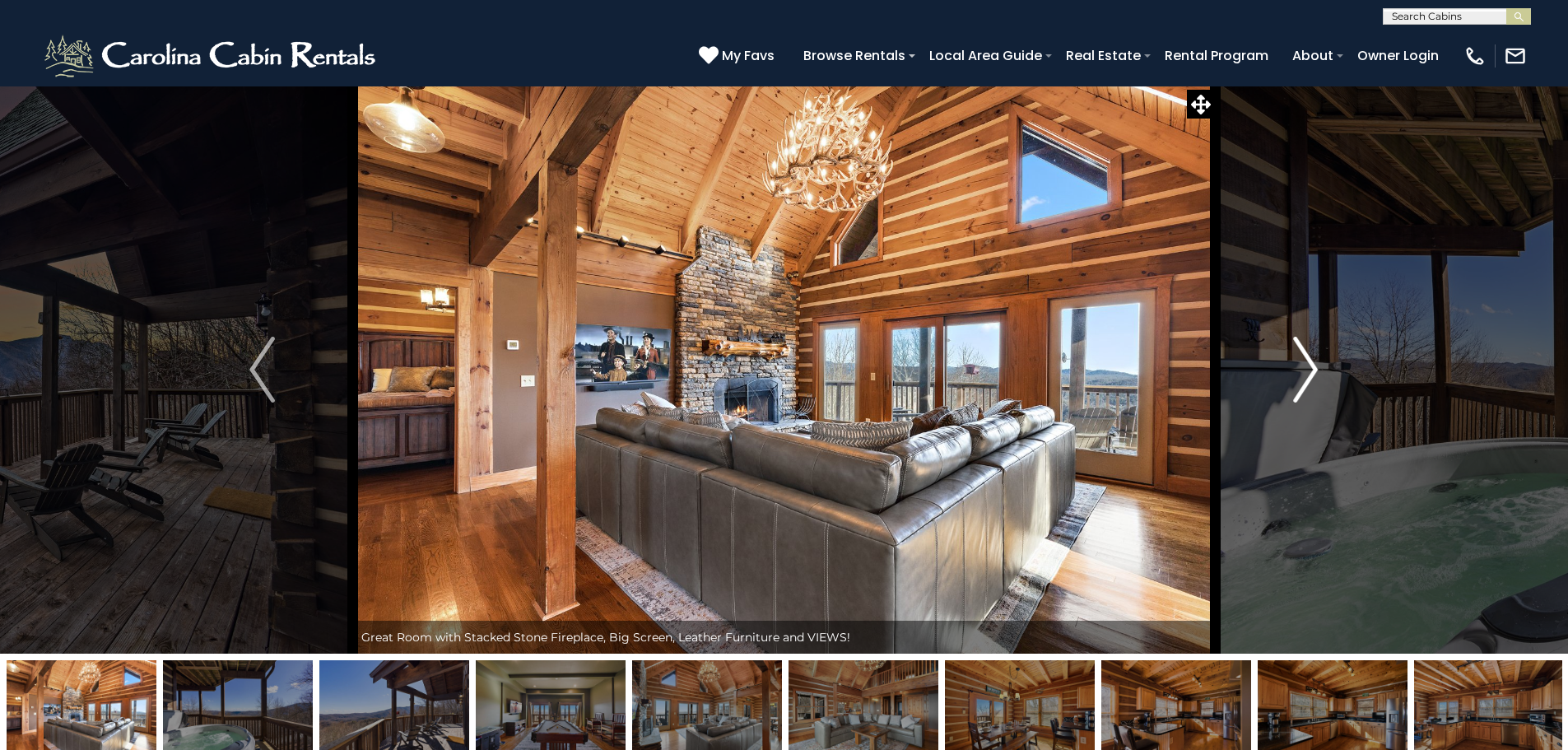
click at [1309, 378] on img "Next" at bounding box center [1305, 369] width 25 height 66
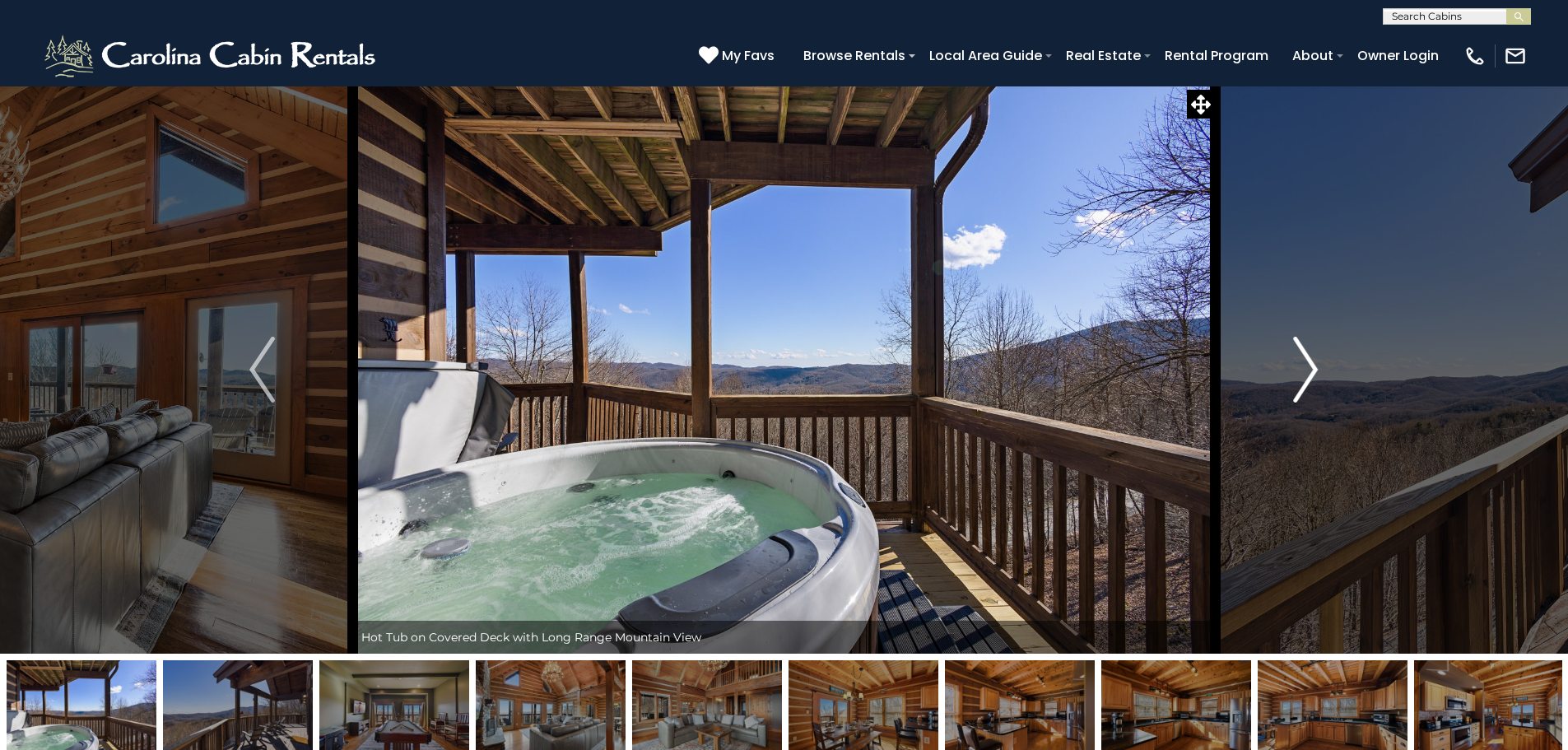
click at [1309, 378] on img "Next" at bounding box center [1305, 369] width 25 height 66
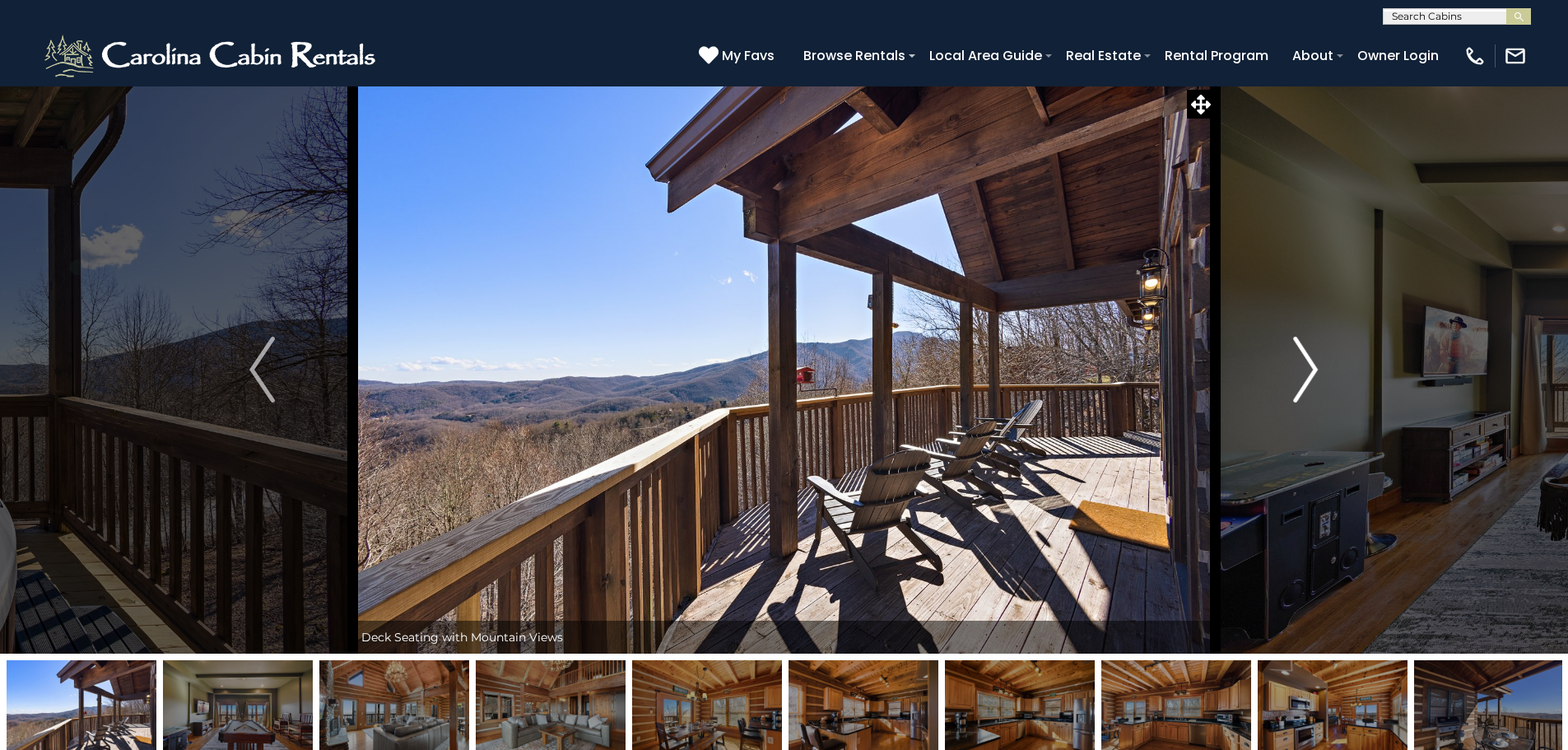
click at [1309, 378] on img "Next" at bounding box center [1305, 369] width 25 height 66
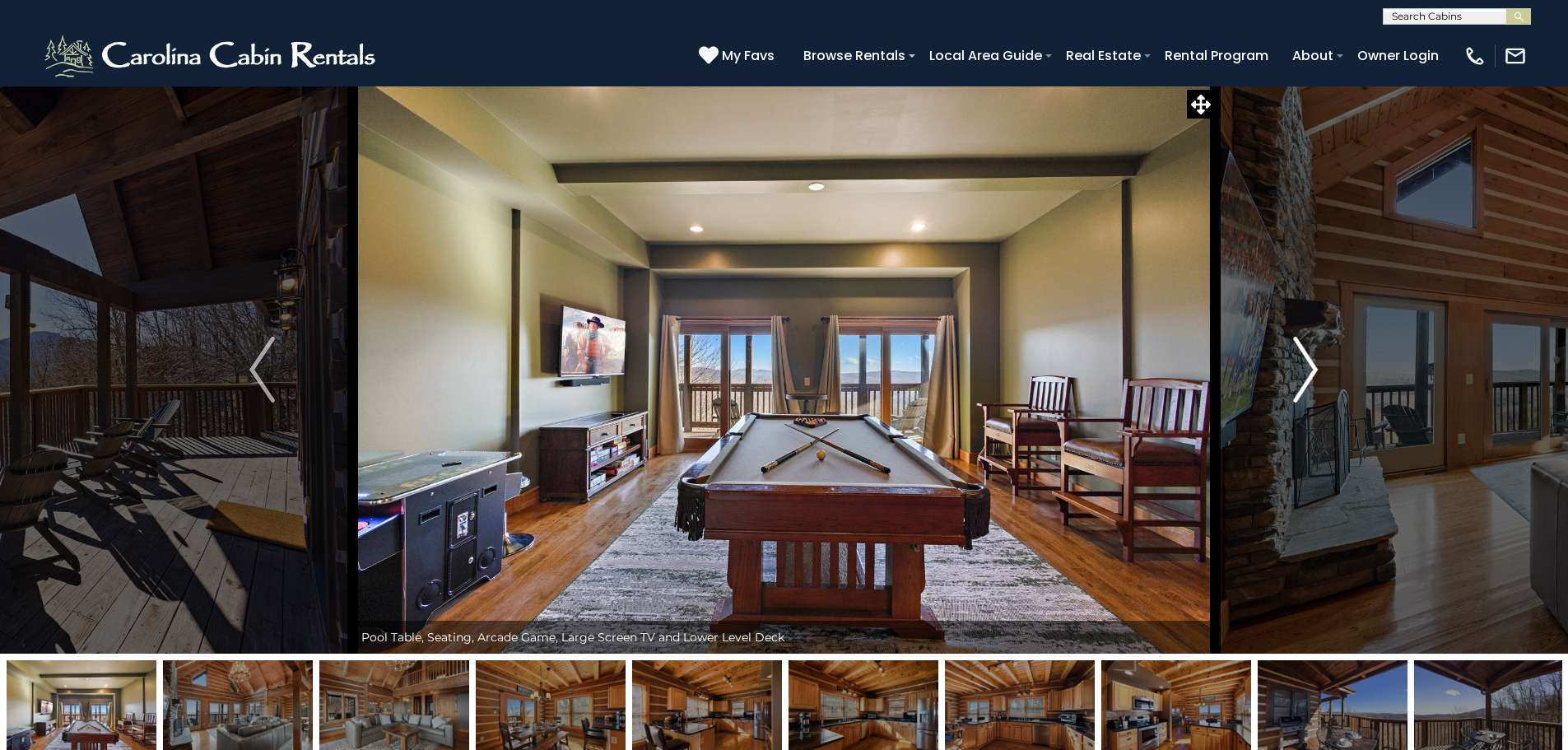
click at [1309, 378] on img "Next" at bounding box center [1305, 369] width 25 height 66
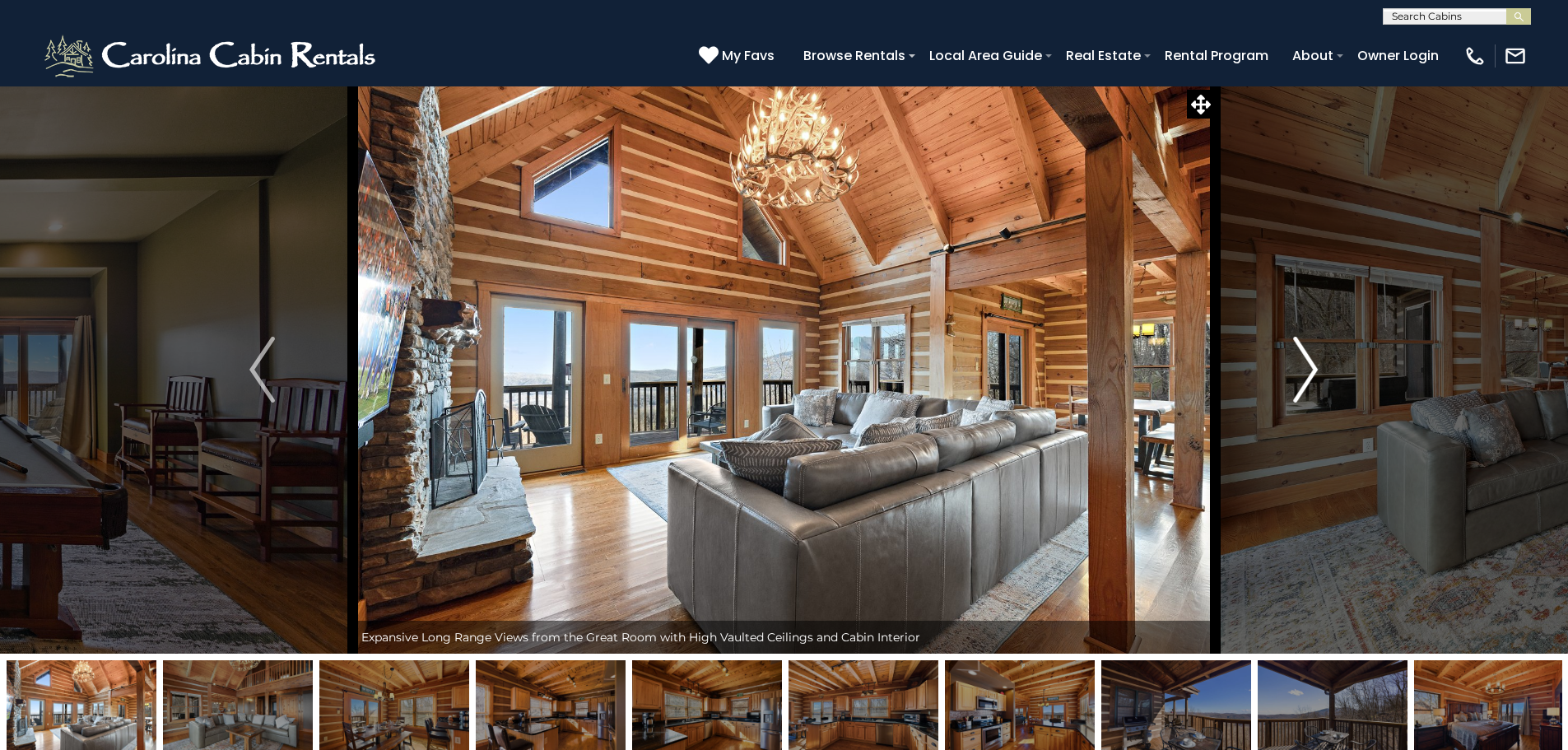
click at [1309, 378] on img "Next" at bounding box center [1305, 369] width 25 height 66
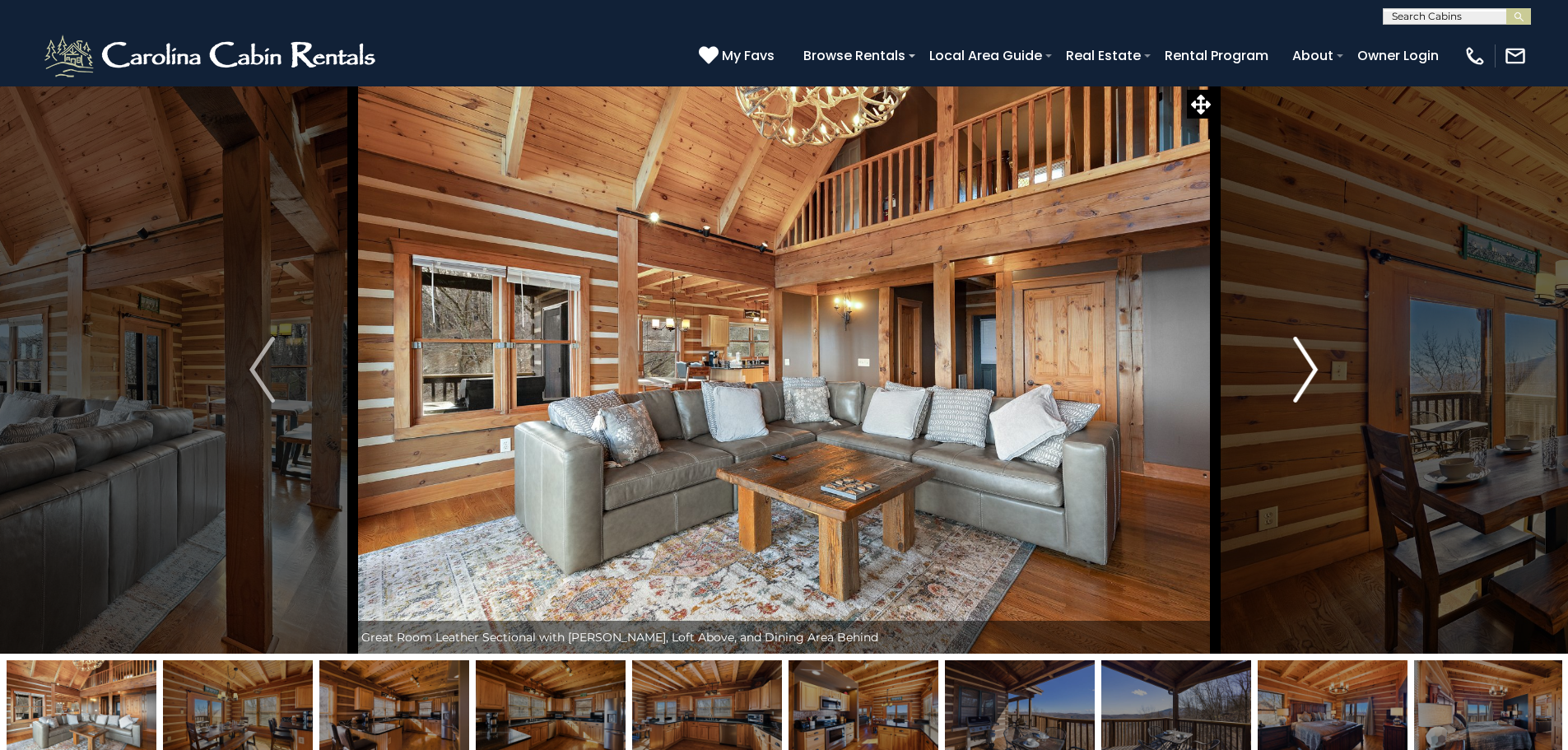
click at [1309, 378] on img "Next" at bounding box center [1305, 369] width 25 height 66
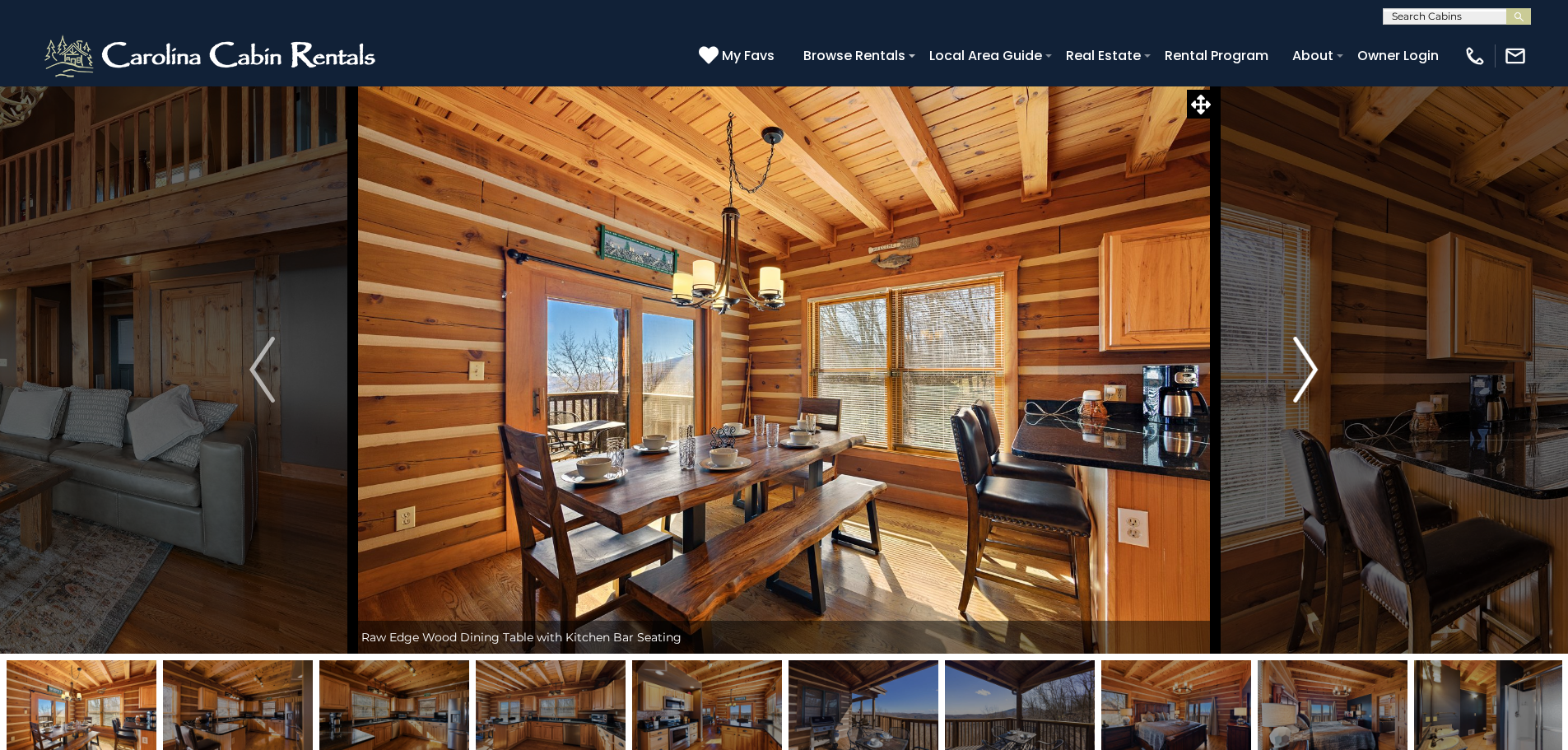
click at [1309, 378] on img "Next" at bounding box center [1305, 369] width 25 height 66
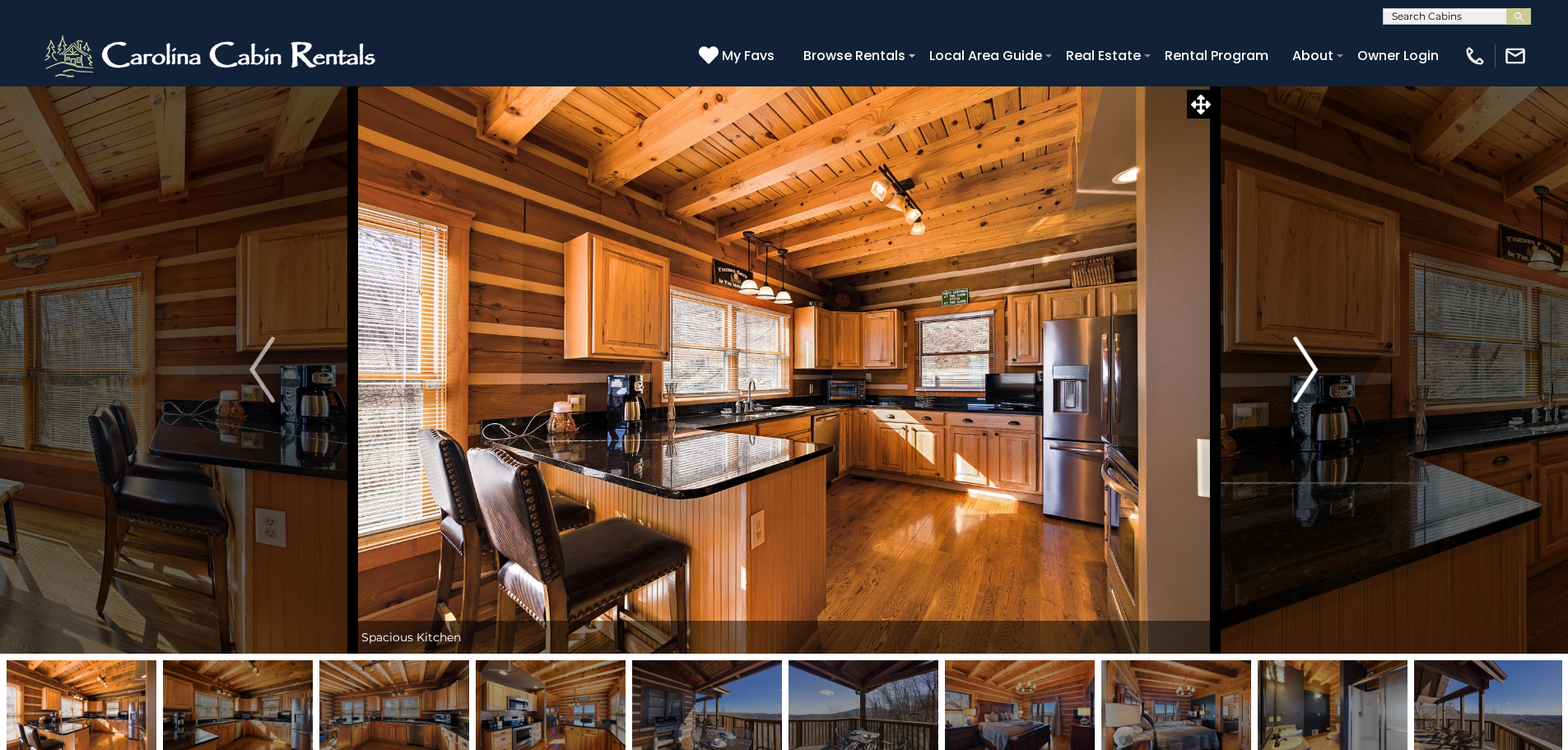
click at [1309, 378] on img "Next" at bounding box center [1305, 369] width 25 height 66
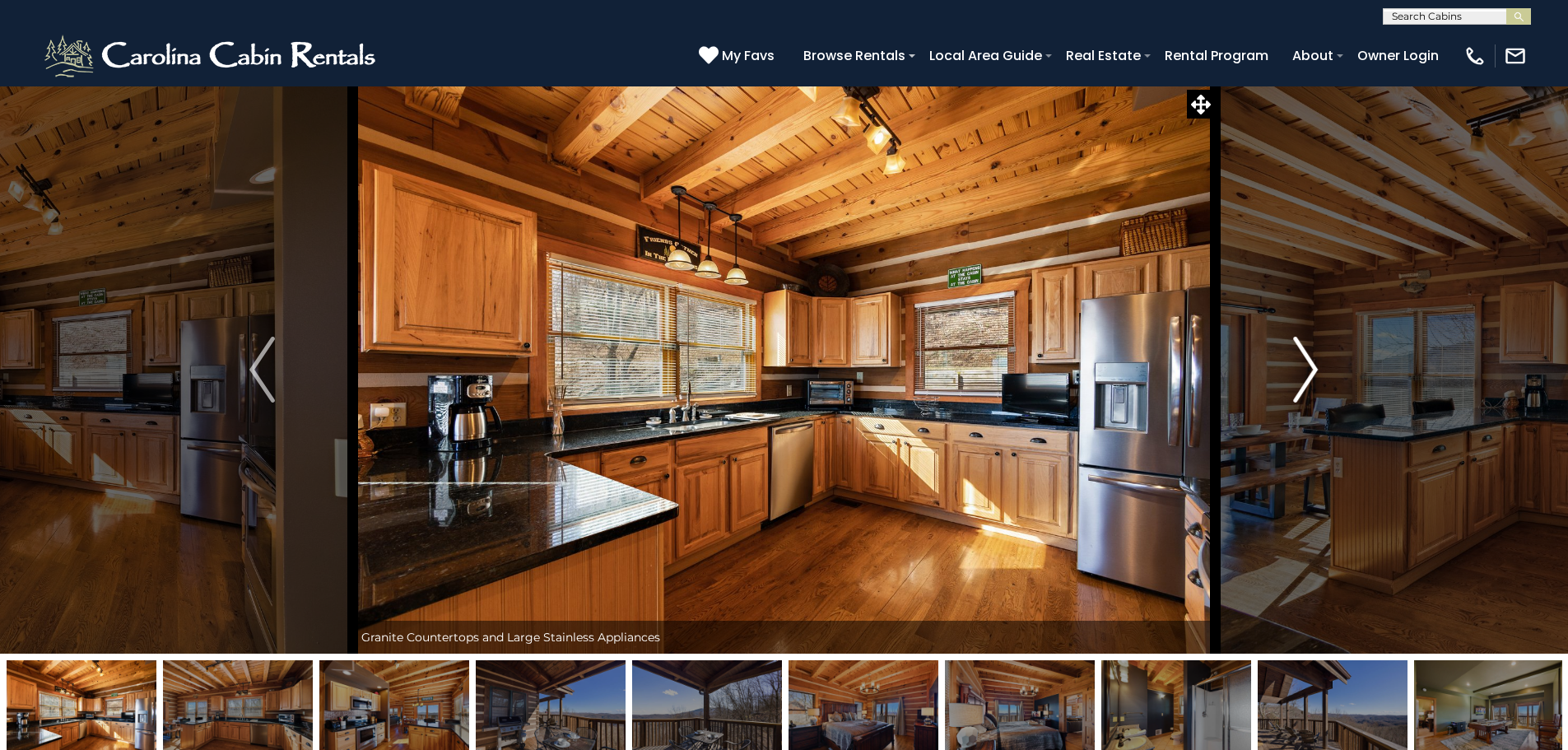
click at [1309, 378] on img "Next" at bounding box center [1305, 369] width 25 height 66
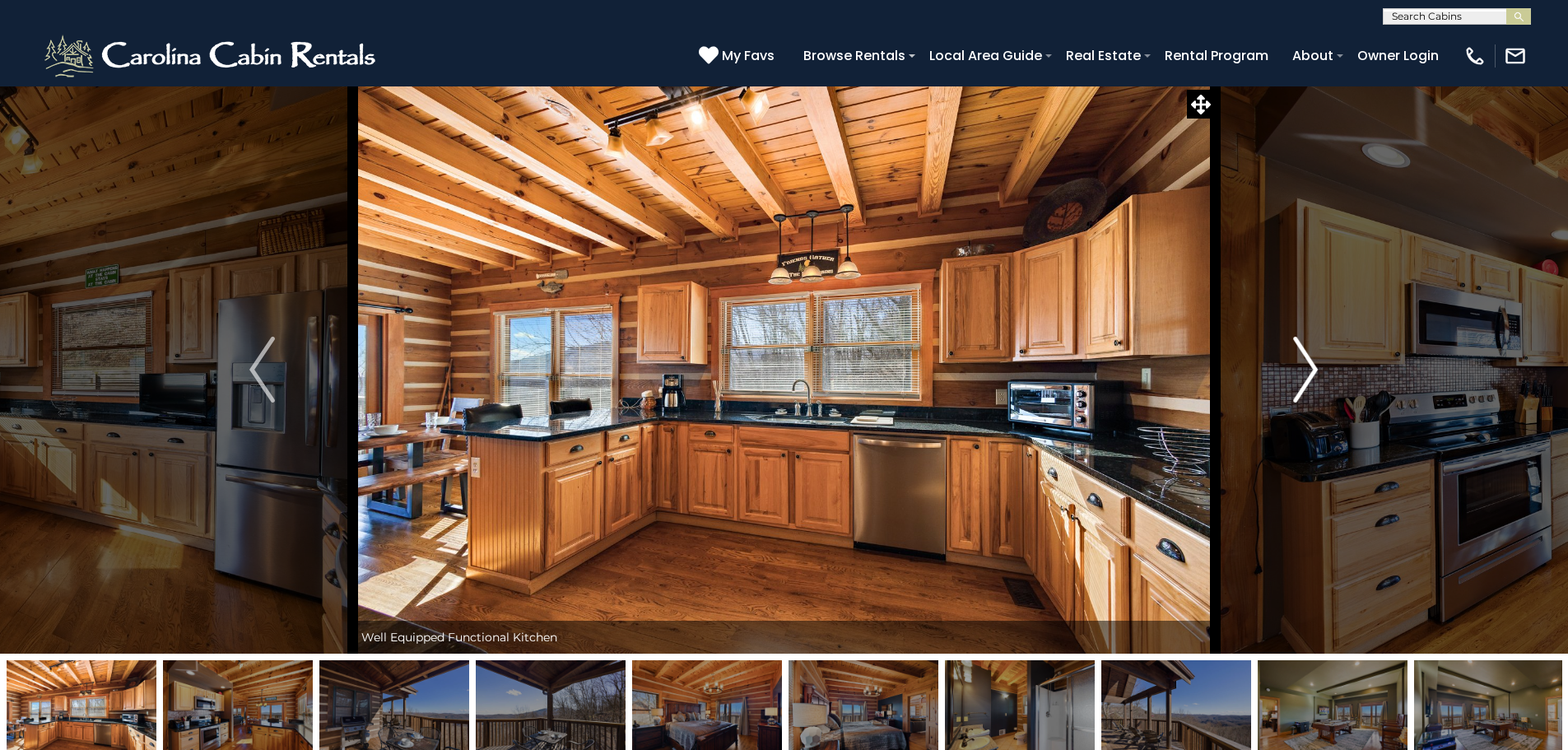
click at [1309, 378] on img "Next" at bounding box center [1305, 369] width 25 height 66
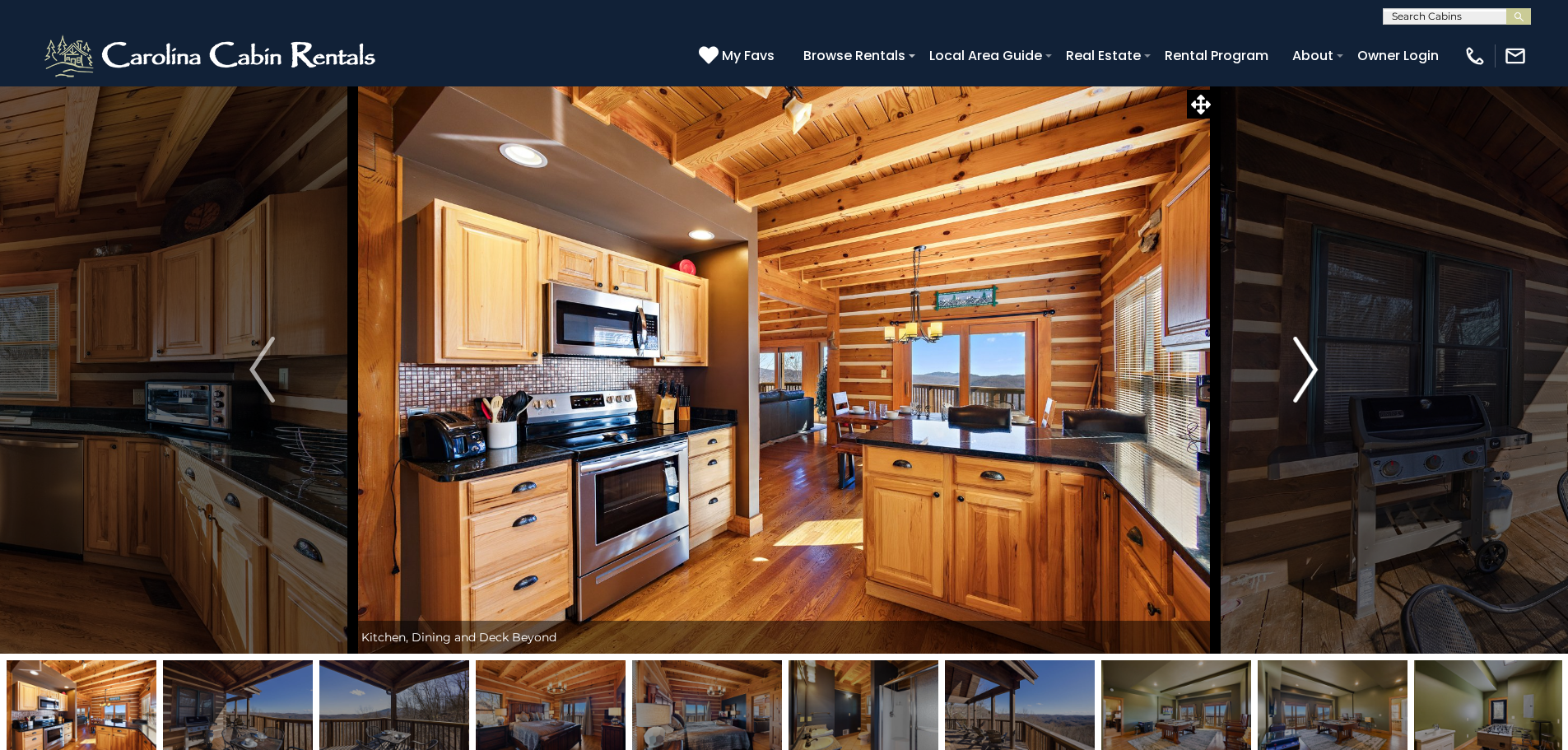
click at [1309, 378] on img "Next" at bounding box center [1305, 369] width 25 height 66
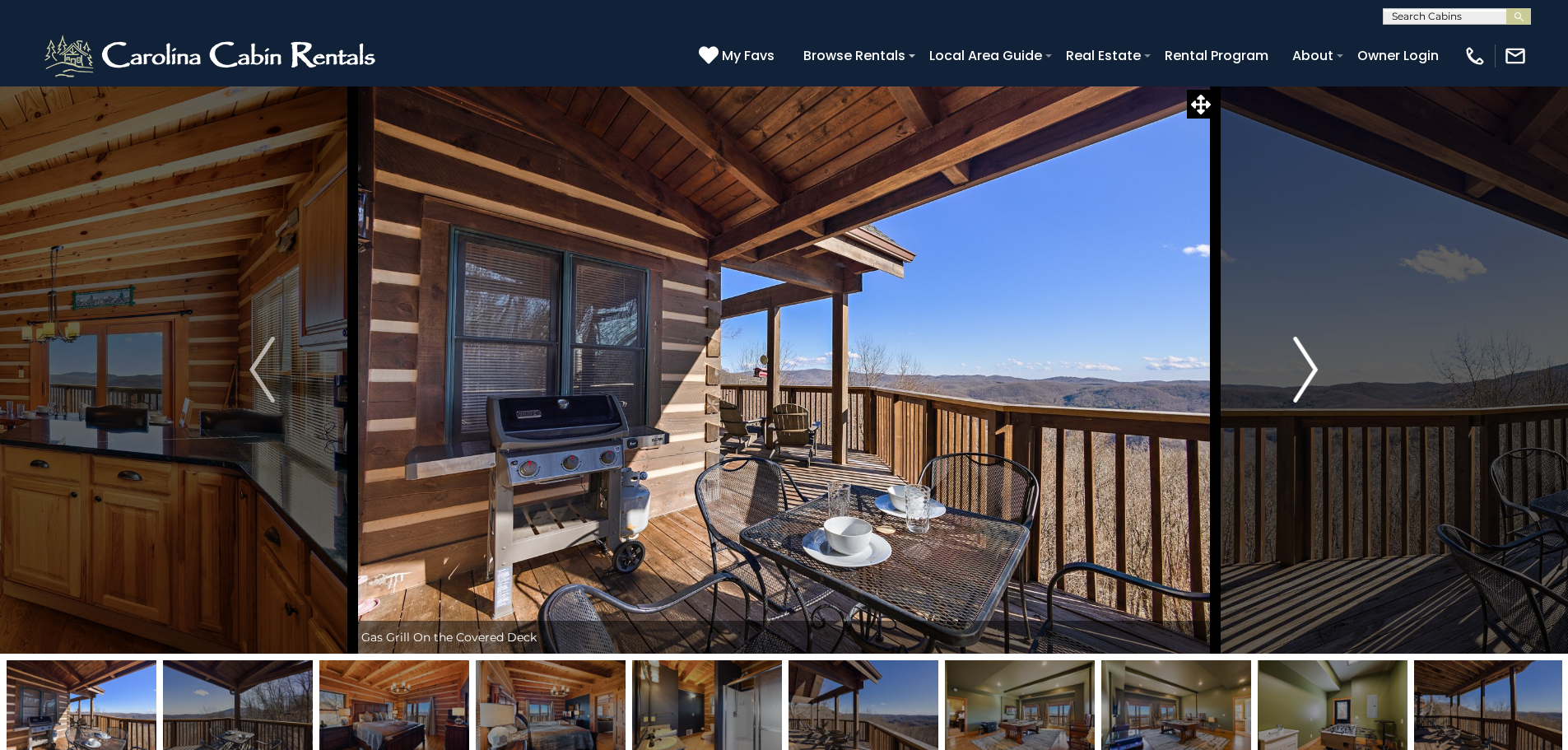
click at [1309, 378] on img "Next" at bounding box center [1305, 369] width 25 height 66
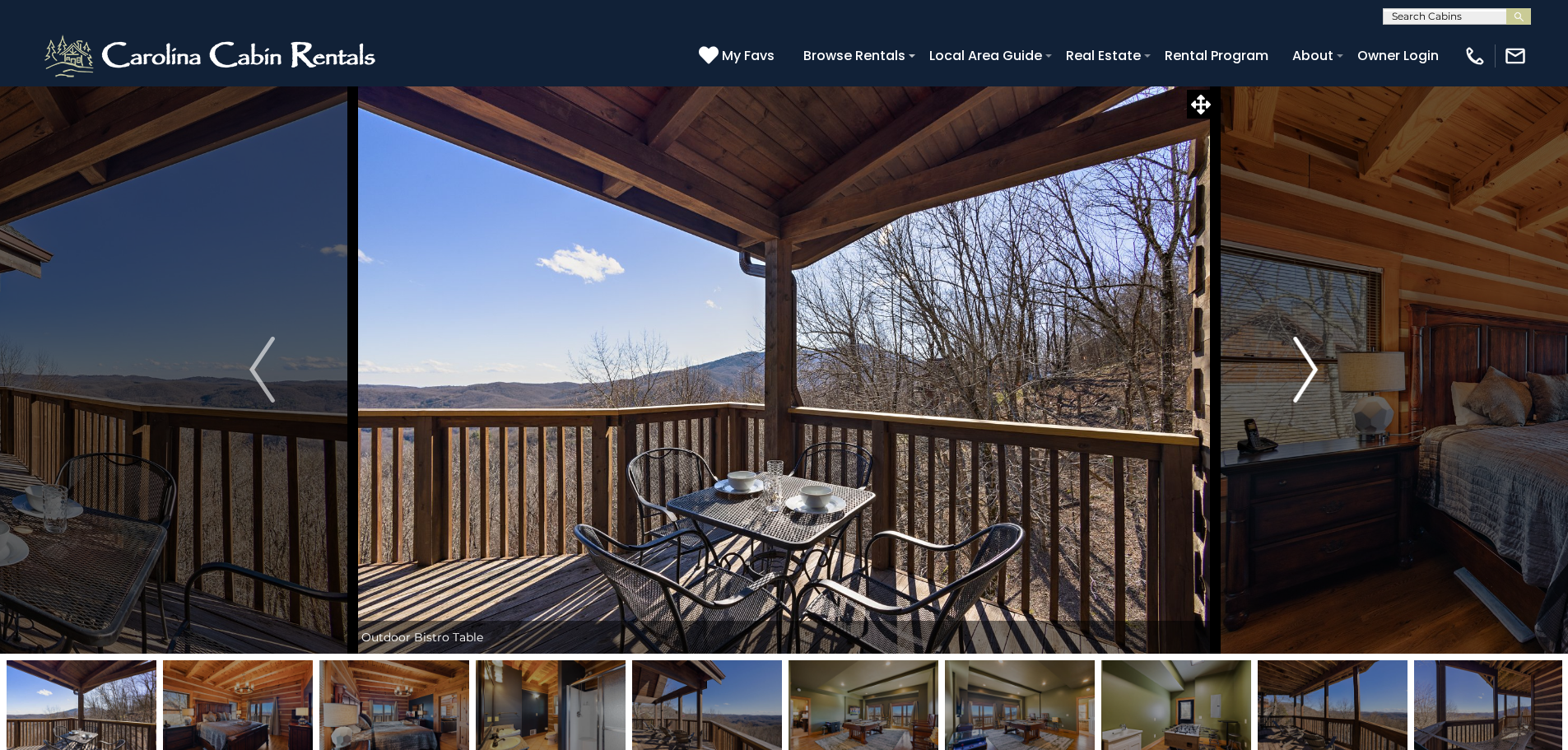
click at [1309, 378] on img "Next" at bounding box center [1305, 369] width 25 height 66
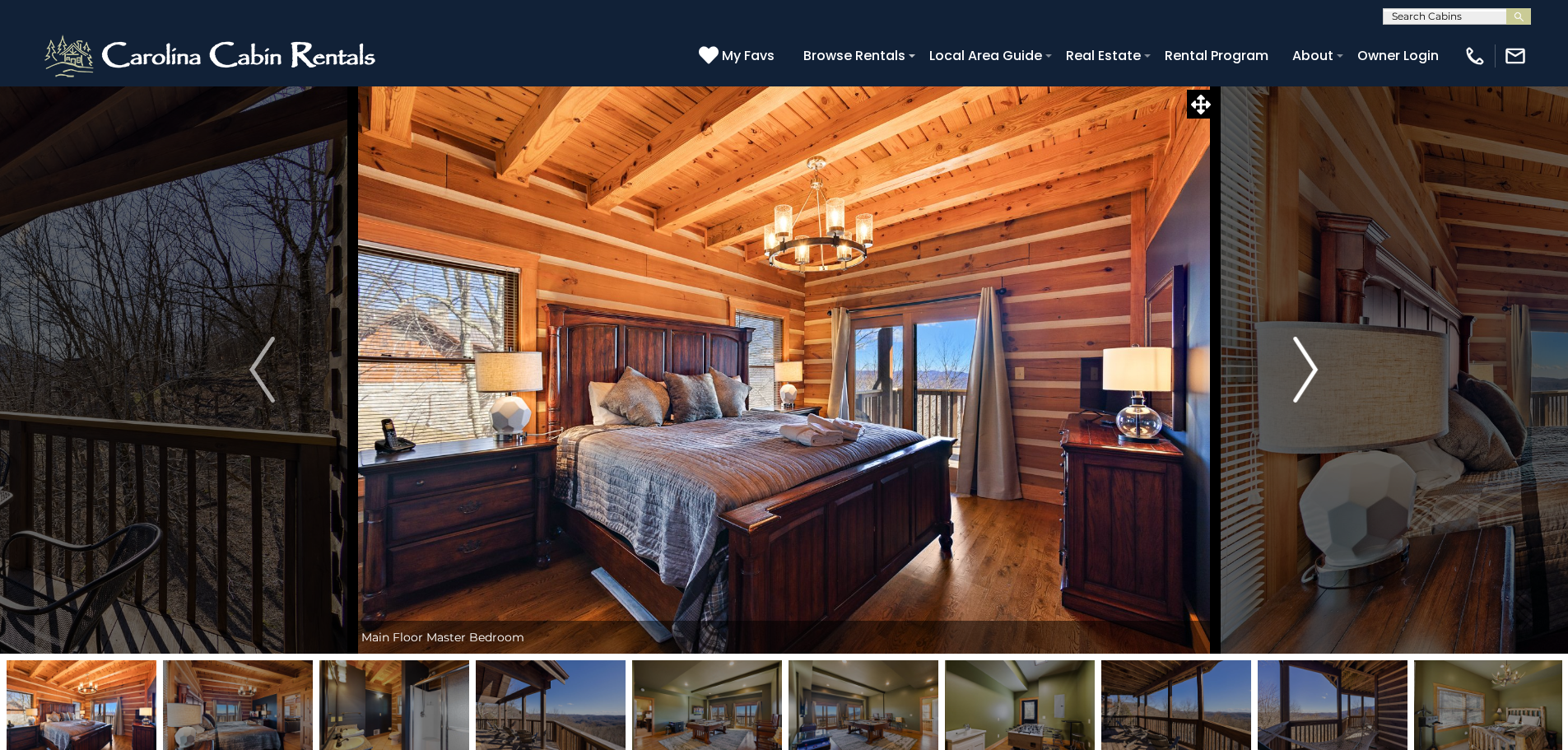
click at [1309, 378] on img "Next" at bounding box center [1305, 369] width 25 height 66
